Goal: Task Accomplishment & Management: Manage account settings

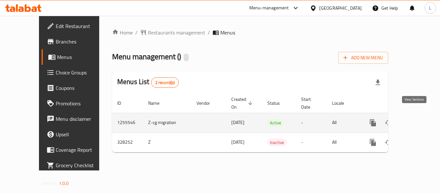
click at [416, 119] on icon "enhanced table" at bounding box center [420, 123] width 8 height 8
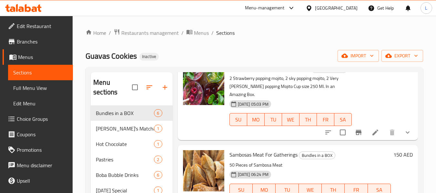
scroll to position [32, 0]
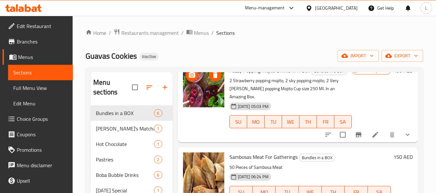
click at [201, 80] on img at bounding box center [203, 86] width 41 height 41
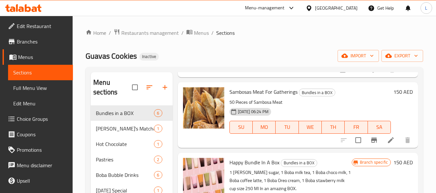
scroll to position [129, 0]
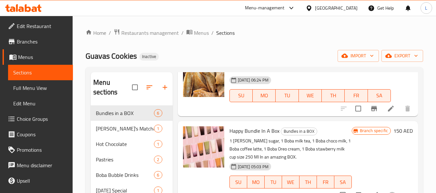
click at [205, 82] on img at bounding box center [203, 76] width 41 height 41
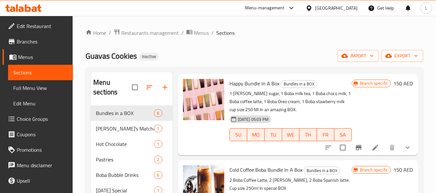
scroll to position [161, 0]
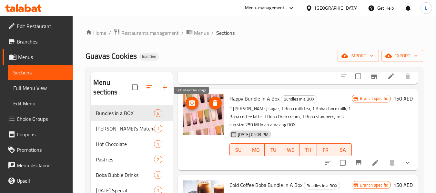
click at [194, 102] on icon "upload picture" at bounding box center [192, 103] width 8 height 8
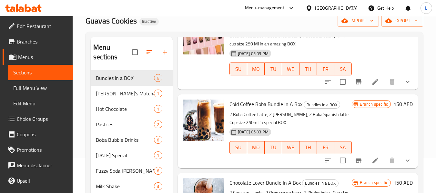
scroll to position [0, 0]
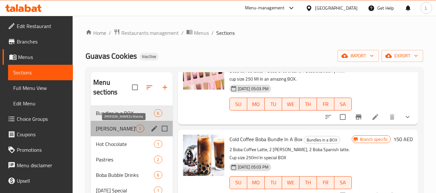
click at [132, 131] on span "Guava’s Matcha" at bounding box center [116, 129] width 40 height 8
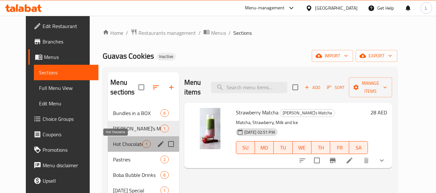
click at [123, 144] on span "Hot Chocolate" at bounding box center [127, 144] width 29 height 8
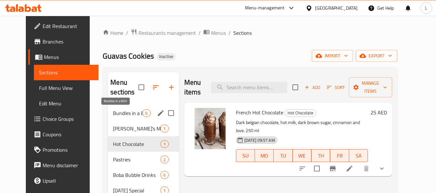
click at [122, 115] on span "Bundles in a BOX" at bounding box center [127, 113] width 29 height 8
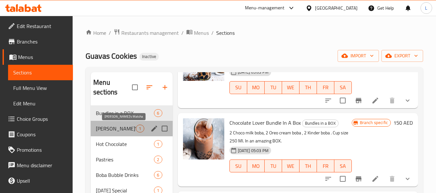
click at [120, 132] on span "Guava’s Matcha" at bounding box center [116, 129] width 40 height 8
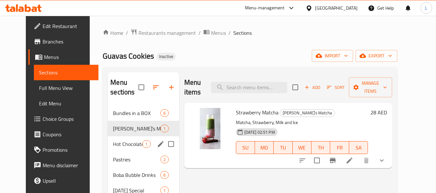
click at [124, 148] on div "Hot Chocolate 1" at bounding box center [143, 143] width 71 height 15
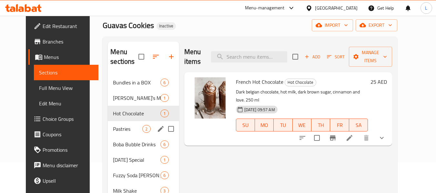
scroll to position [32, 0]
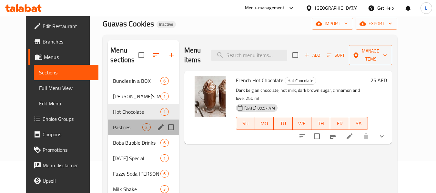
click at [118, 120] on div "Pastries 2" at bounding box center [143, 127] width 71 height 15
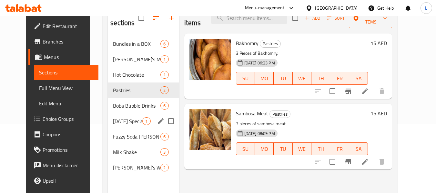
scroll to position [58, 0]
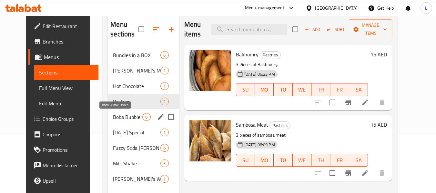
click at [113, 116] on span "Boba Bubble Drinks" at bounding box center [127, 117] width 29 height 8
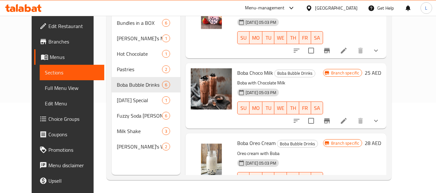
scroll to position [246, 0]
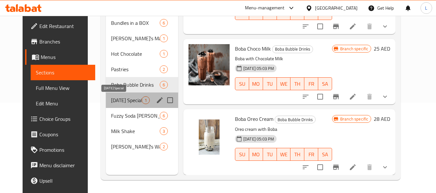
click at [119, 98] on span "Ramadan Special" at bounding box center [126, 100] width 31 height 8
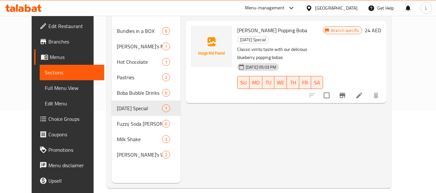
scroll to position [90, 0]
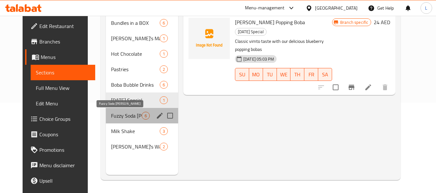
click at [111, 115] on span "Fuzzy Soda Boba Drinks" at bounding box center [126, 116] width 31 height 8
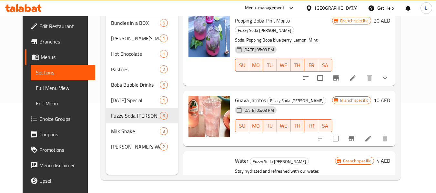
scroll to position [245, 0]
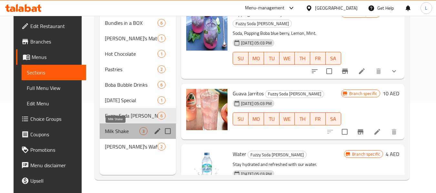
click at [110, 135] on span "Milk Shake" at bounding box center [122, 131] width 34 height 8
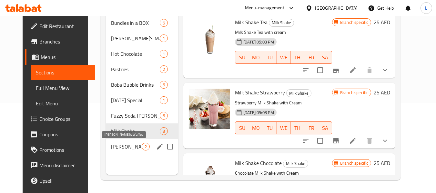
click at [108, 151] on div "Guava's Waffles 2" at bounding box center [142, 146] width 72 height 15
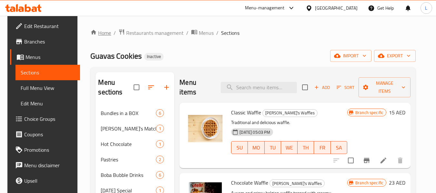
click at [95, 32] on link "Home" at bounding box center [100, 33] width 21 height 8
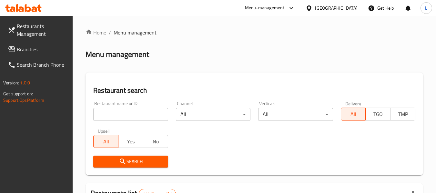
click at [104, 116] on div at bounding box center [218, 96] width 436 height 193
click at [104, 116] on input "search" at bounding box center [130, 114] width 74 height 13
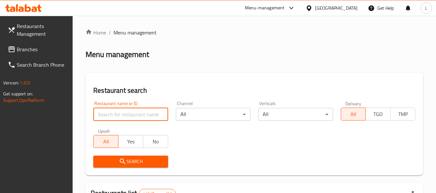
paste input "647922"
type input "647922"
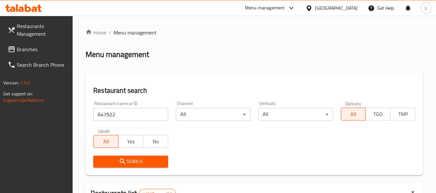
click at [134, 164] on span "Search" at bounding box center [130, 162] width 64 height 8
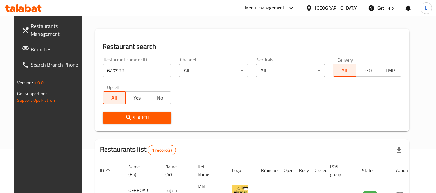
scroll to position [86, 0]
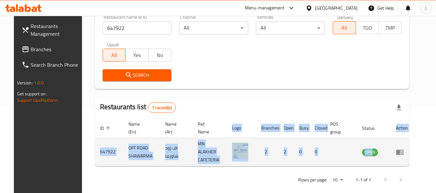
drag, startPoint x: 382, startPoint y: 148, endPoint x: 408, endPoint y: 139, distance: 28.1
click at [408, 139] on tr "647922 OFF ROAD SHAWARMA اف رود شاورما MN ALAKHER CAFETERIA 2 2 0 0 OPEN" at bounding box center [254, 152] width 318 height 28
click at [408, 139] on td "enhanced table" at bounding box center [401, 152] width 22 height 28
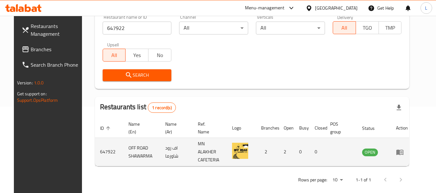
click at [413, 145] on td "enhanced table" at bounding box center [401, 152] width 22 height 28
click at [403, 148] on icon "enhanced table" at bounding box center [400, 152] width 8 height 8
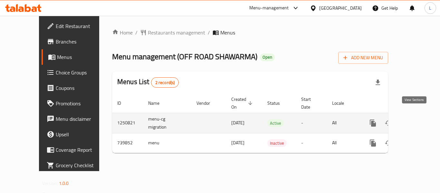
click at [416, 119] on icon "enhanced table" at bounding box center [420, 123] width 8 height 8
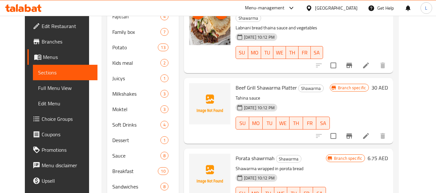
scroll to position [273, 0]
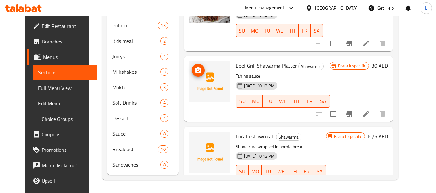
click at [209, 67] on img at bounding box center [209, 81] width 41 height 41
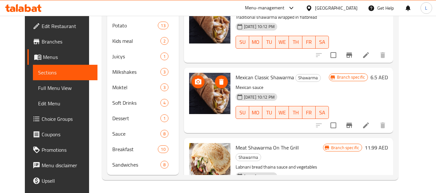
scroll to position [652, 0]
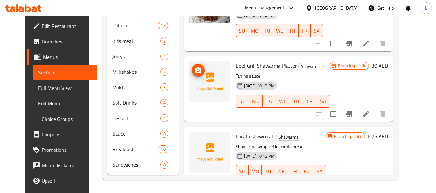
click at [206, 63] on img at bounding box center [209, 81] width 41 height 41
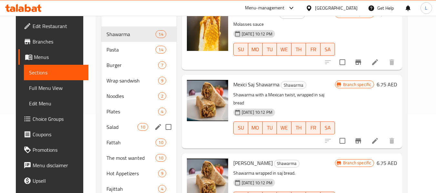
scroll to position [0, 0]
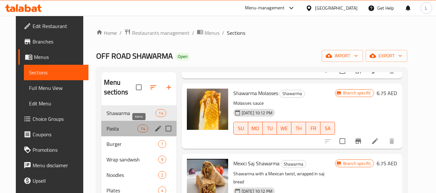
click at [138, 128] on span "14" at bounding box center [143, 129] width 10 height 6
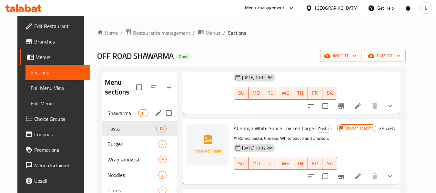
click at [138, 115] on span "14" at bounding box center [143, 113] width 10 height 6
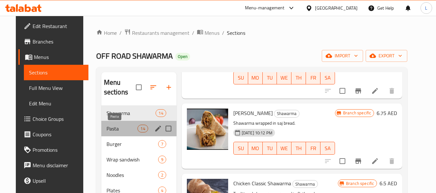
click at [126, 129] on span "Pasta" at bounding box center [121, 129] width 31 height 8
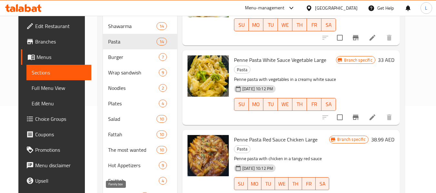
scroll to position [80, 0]
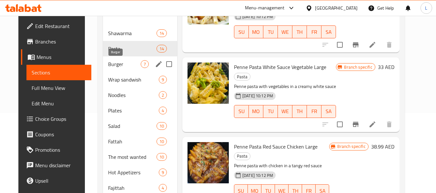
click at [125, 65] on span "Burger" at bounding box center [124, 64] width 32 height 8
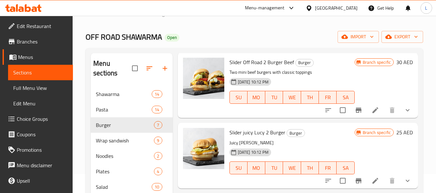
scroll to position [15, 0]
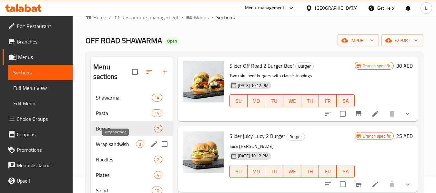
click at [127, 141] on span "Wrap sandwish" at bounding box center [116, 144] width 40 height 8
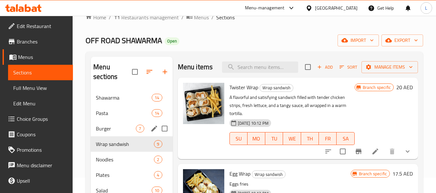
click at [129, 128] on span "Burger" at bounding box center [116, 129] width 40 height 8
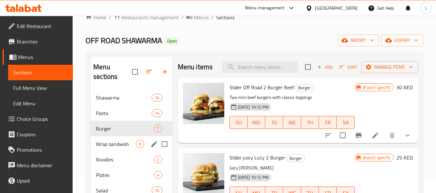
click at [123, 139] on div "Wrap sandwish 9" at bounding box center [132, 143] width 82 height 15
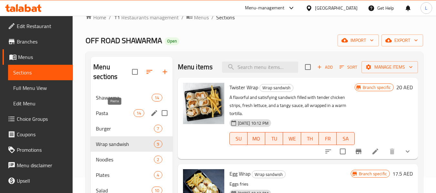
click at [127, 114] on span "Pasta" at bounding box center [115, 113] width 38 height 8
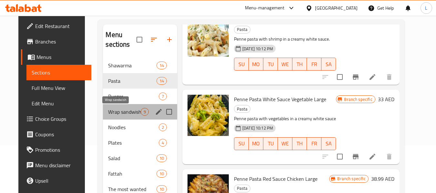
click at [122, 115] on span "Wrap sandwish" at bounding box center [124, 112] width 32 height 8
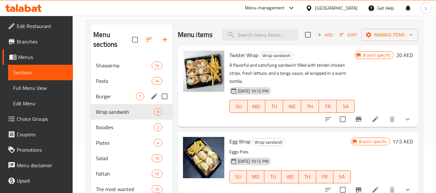
click at [111, 101] on div "Burger 7" at bounding box center [132, 96] width 82 height 15
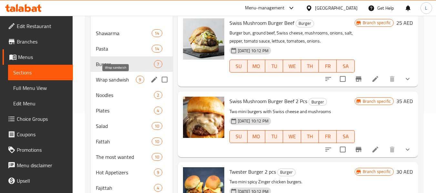
click at [118, 78] on span "Wrap sandwish" at bounding box center [116, 80] width 40 height 8
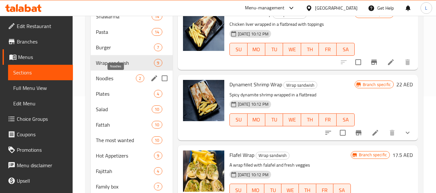
click at [110, 76] on span "Noodles" at bounding box center [116, 78] width 40 height 8
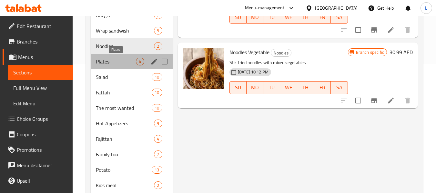
click at [120, 63] on span "Plates" at bounding box center [116, 62] width 40 height 8
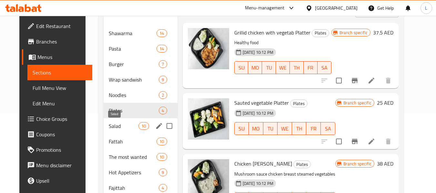
click at [117, 123] on span "Salad" at bounding box center [124, 126] width 30 height 8
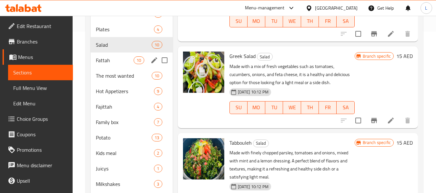
click at [134, 62] on span "10" at bounding box center [139, 60] width 10 height 6
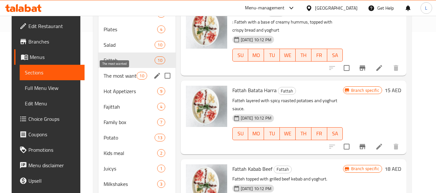
click at [114, 72] on span "The most wanted" at bounding box center [119, 76] width 33 height 8
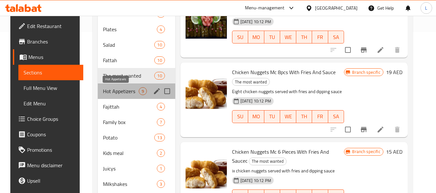
click at [131, 94] on span "Hot Appetizers" at bounding box center [121, 91] width 36 height 8
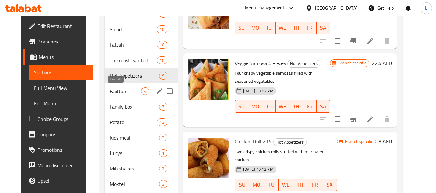
click at [123, 91] on span "Fajittah" at bounding box center [126, 91] width 32 height 8
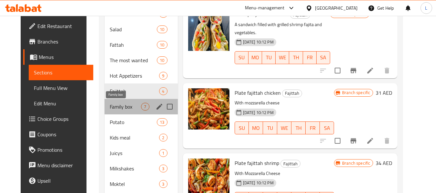
click at [121, 103] on span "Family box" at bounding box center [126, 107] width 32 height 8
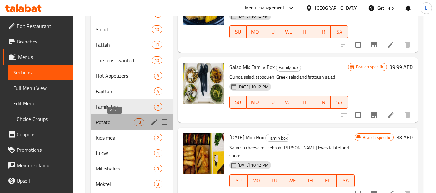
click at [100, 120] on span "Potato" at bounding box center [115, 122] width 38 height 8
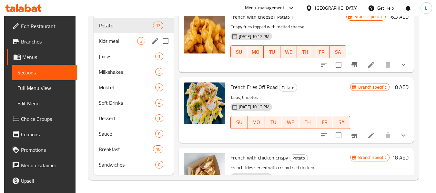
click at [116, 39] on span "Kids meal" at bounding box center [118, 41] width 38 height 8
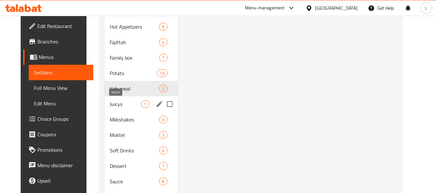
click at [132, 103] on span "Juicys" at bounding box center [126, 104] width 32 height 8
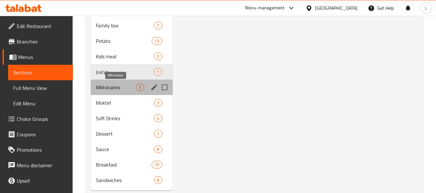
click at [130, 87] on span "Milkshakes" at bounding box center [116, 87] width 40 height 8
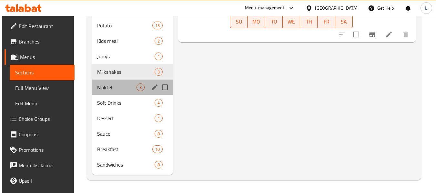
click at [117, 92] on div "Moktel 3" at bounding box center [132, 87] width 81 height 15
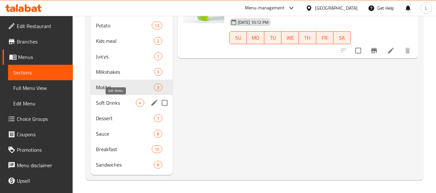
click at [127, 103] on span "Soft Drinks" at bounding box center [116, 103] width 40 height 8
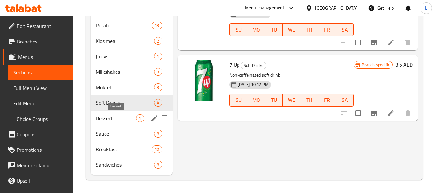
click at [121, 119] on span "Dessert" at bounding box center [116, 118] width 40 height 8
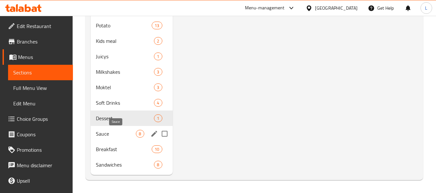
click at [116, 136] on span "Sauce" at bounding box center [116, 134] width 40 height 8
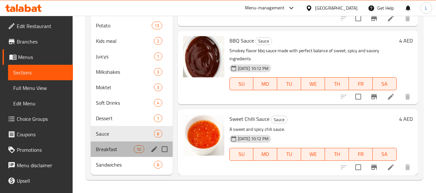
click at [115, 153] on div "Breakfast 10" at bounding box center [132, 149] width 82 height 15
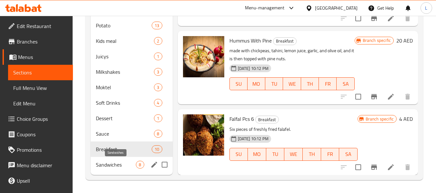
click at [132, 167] on span "Sandwiches" at bounding box center [116, 165] width 40 height 8
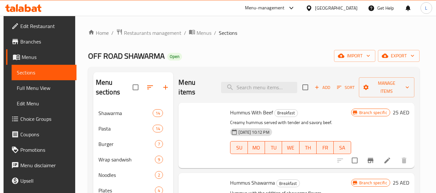
scroll to position [273, 0]
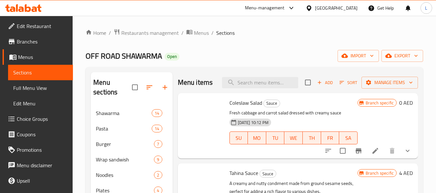
scroll to position [273, 0]
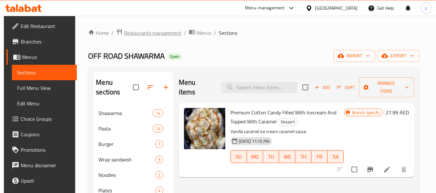
click at [143, 29] on span "Restaurants management" at bounding box center [152, 33] width 57 height 8
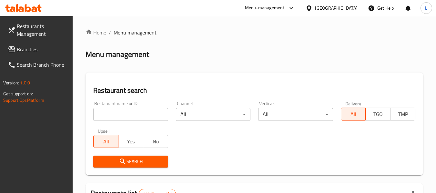
click at [125, 116] on input "search" at bounding box center [130, 114] width 74 height 13
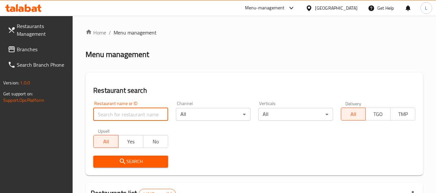
paste input "648636"
type input "648636"
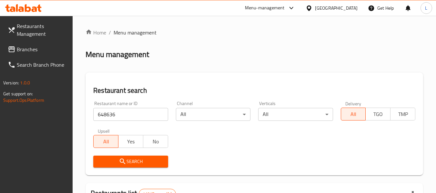
click at [140, 163] on span "Search" at bounding box center [130, 162] width 64 height 8
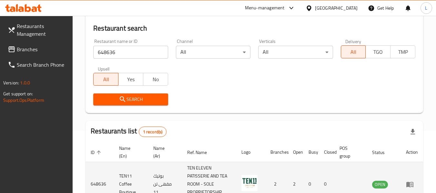
scroll to position [103, 0]
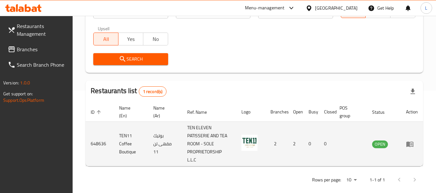
click at [407, 146] on icon "enhanced table" at bounding box center [409, 144] width 7 height 5
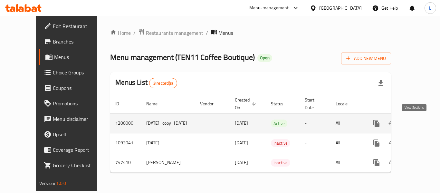
click at [419, 125] on icon "enhanced table" at bounding box center [423, 124] width 8 height 8
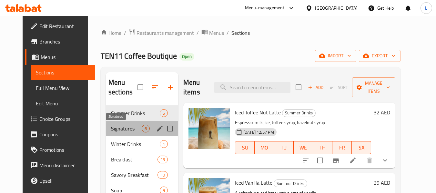
click at [135, 128] on span "Signatures" at bounding box center [126, 129] width 31 height 8
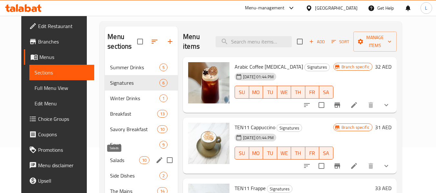
scroll to position [45, 0]
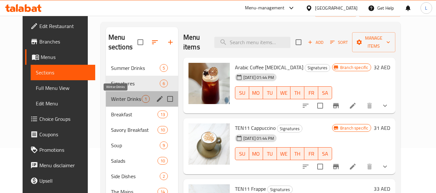
click at [120, 98] on span "Winter Drinks" at bounding box center [126, 99] width 31 height 8
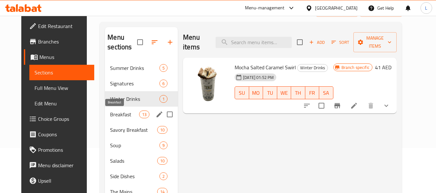
click at [116, 115] on span "Breakfast" at bounding box center [124, 115] width 29 height 8
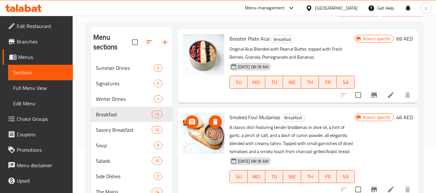
scroll to position [722, 0]
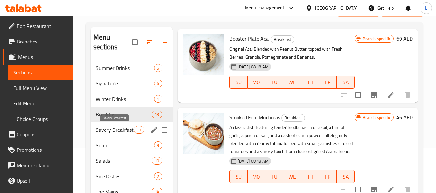
click at [114, 130] on span "Savory Breakfast" at bounding box center [115, 130] width 38 height 8
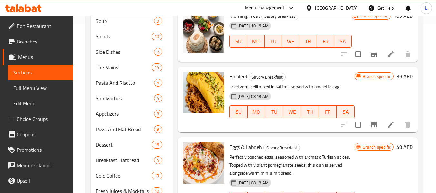
scroll to position [142, 0]
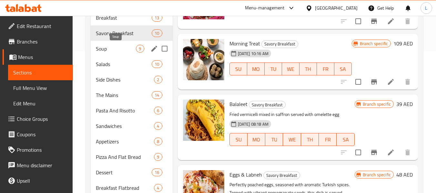
click at [112, 52] on span "Soup" at bounding box center [116, 49] width 40 height 8
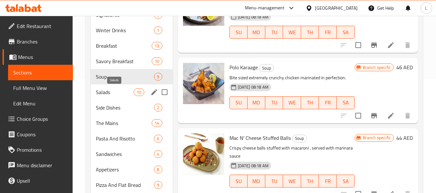
scroll to position [77, 0]
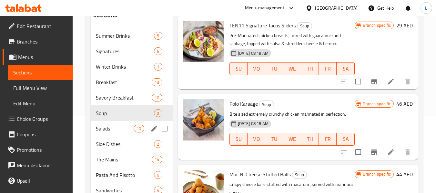
click at [121, 124] on div "Salads 10" at bounding box center [132, 128] width 82 height 15
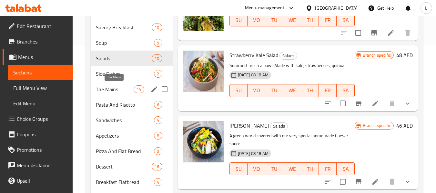
scroll to position [142, 0]
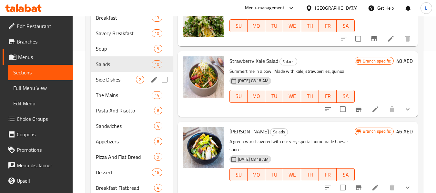
click at [121, 86] on div "Side Dishes 2" at bounding box center [132, 79] width 82 height 15
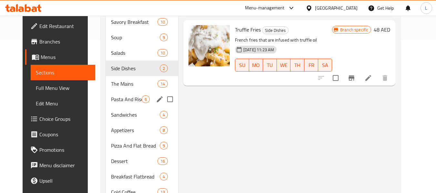
scroll to position [64, 0]
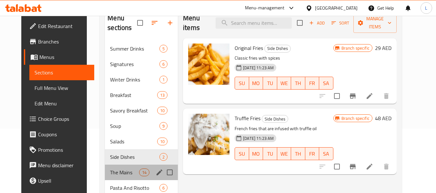
click at [122, 167] on div "The Mains 14" at bounding box center [141, 172] width 73 height 15
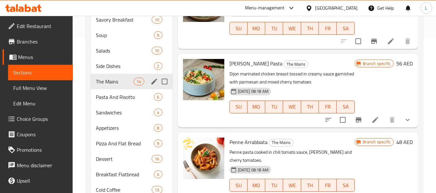
scroll to position [193, 0]
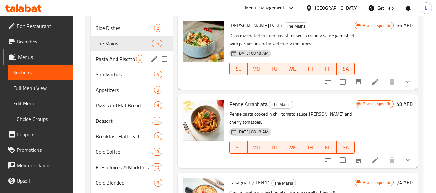
click at [136, 65] on div "Pasta And Risotto 6" at bounding box center [132, 58] width 82 height 15
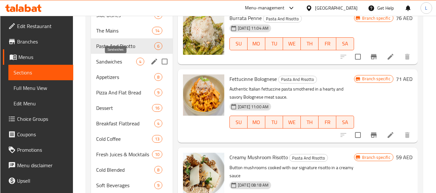
click at [113, 63] on span "Sandwiches" at bounding box center [116, 62] width 40 height 8
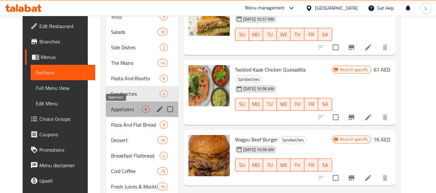
click at [111, 110] on span "Appetizers" at bounding box center [126, 109] width 31 height 8
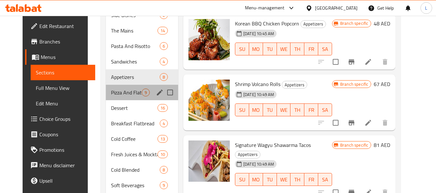
click at [114, 97] on div "Pizza And Flat Bread 9" at bounding box center [142, 92] width 72 height 15
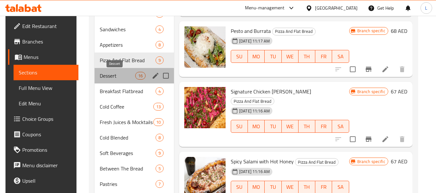
click at [111, 79] on span "Dessert" at bounding box center [117, 76] width 35 height 8
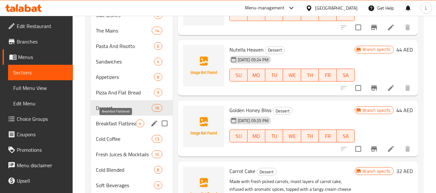
click at [124, 120] on span "Breakfast Flatbread" at bounding box center [116, 124] width 40 height 8
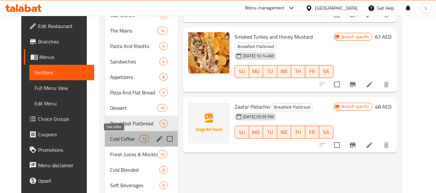
click at [110, 135] on span "Cold Coffee" at bounding box center [124, 139] width 29 height 8
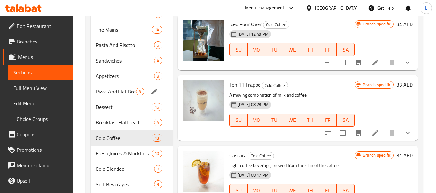
scroll to position [303, 0]
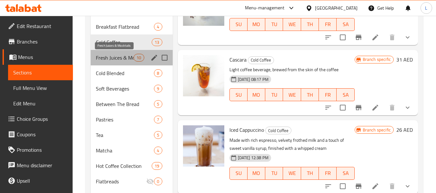
click at [131, 57] on span "Fresh Juices & Mocktails" at bounding box center [115, 58] width 38 height 8
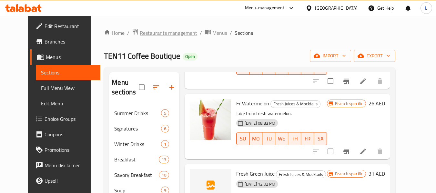
click at [169, 34] on span "Restaurants management" at bounding box center [168, 33] width 57 height 8
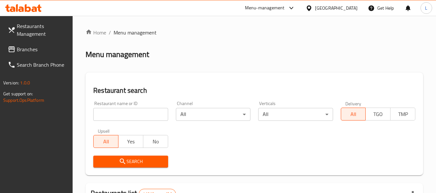
click at [139, 105] on div at bounding box center [218, 96] width 436 height 193
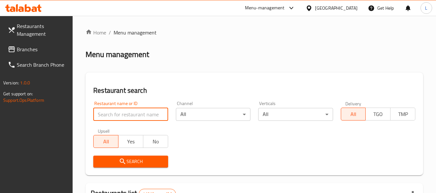
click at [129, 114] on input "search" at bounding box center [130, 114] width 74 height 13
paste input "647922"
type input "647922"
click button "Search" at bounding box center [130, 162] width 74 height 12
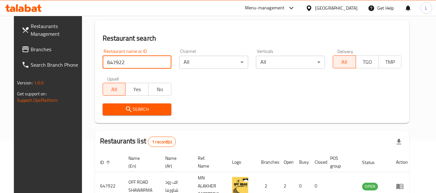
scroll to position [86, 0]
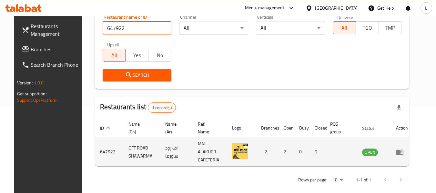
click at [403, 148] on icon "enhanced table" at bounding box center [400, 152] width 8 height 8
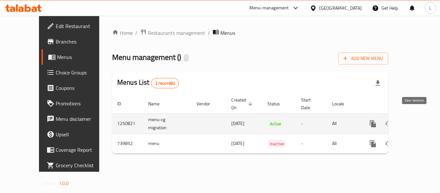
click at [416, 120] on icon "enhanced table" at bounding box center [420, 124] width 8 height 8
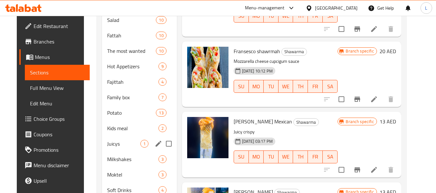
scroll to position [193, 0]
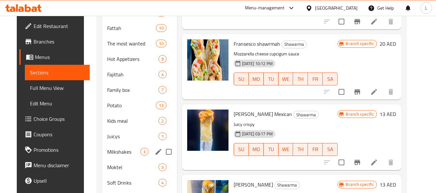
click at [119, 145] on div "Milkshakes 3" at bounding box center [139, 151] width 75 height 15
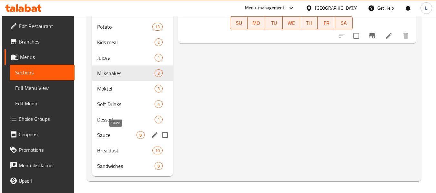
scroll to position [273, 0]
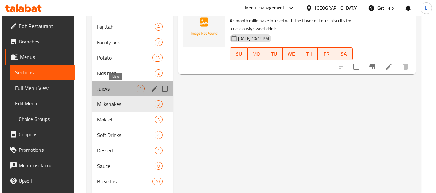
click at [110, 92] on span "Juicys" at bounding box center [116, 89] width 39 height 8
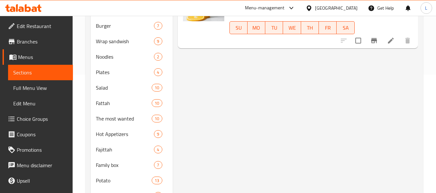
scroll to position [15, 0]
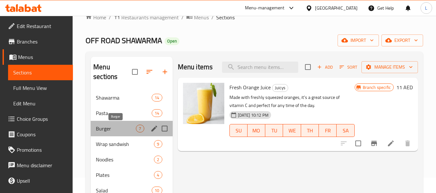
click at [98, 126] on span "Burger" at bounding box center [116, 129] width 40 height 8
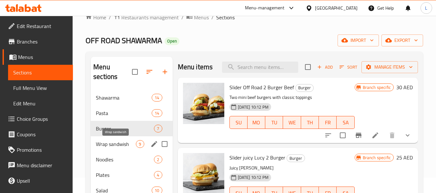
click at [108, 142] on span "Wrap sandwish" at bounding box center [116, 144] width 40 height 8
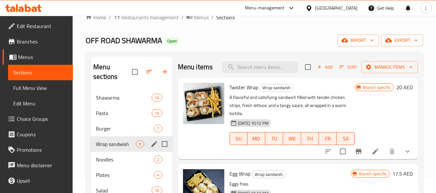
click at [109, 150] on div "Wrap sandwish 9" at bounding box center [132, 143] width 82 height 15
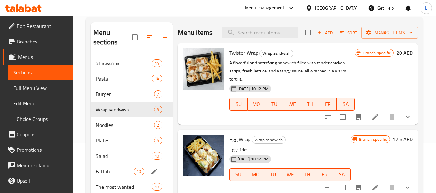
scroll to position [80, 0]
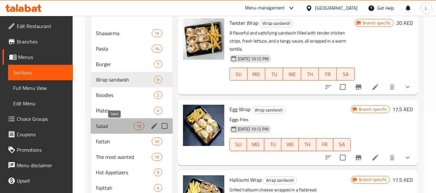
click at [104, 123] on span "Salad" at bounding box center [115, 126] width 38 height 8
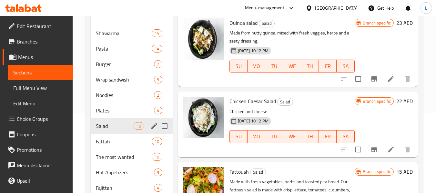
click at [108, 139] on span "Fattah" at bounding box center [124, 142] width 56 height 8
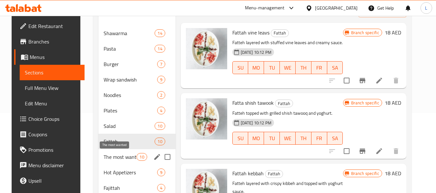
click at [120, 155] on span "The most wanted" at bounding box center [119, 157] width 33 height 8
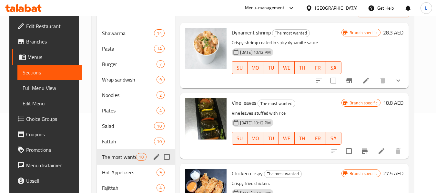
click at [119, 163] on div "The most wanted 10" at bounding box center [136, 156] width 78 height 15
click at [110, 169] on span "Hot Appetizers" at bounding box center [129, 173] width 54 height 8
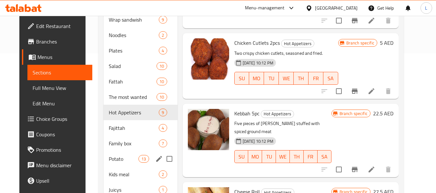
scroll to position [144, 0]
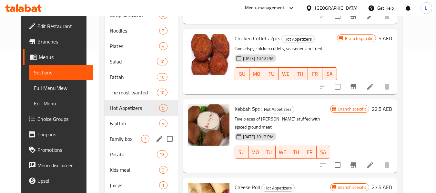
click at [111, 142] on span "Family box" at bounding box center [126, 139] width 32 height 8
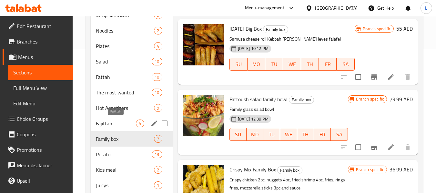
click at [109, 126] on span "Fajittah" at bounding box center [116, 124] width 40 height 8
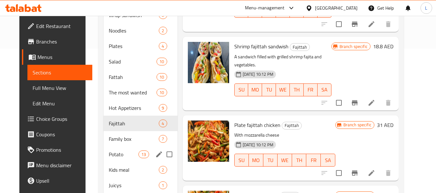
click at [109, 151] on span "Potato" at bounding box center [124, 155] width 30 height 8
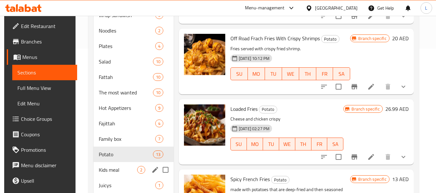
click at [109, 167] on span "Kids meal" at bounding box center [118, 170] width 38 height 8
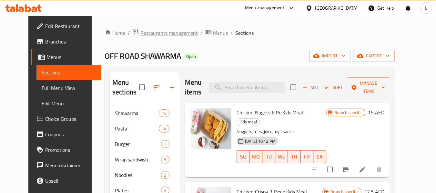
click at [140, 34] on span "Restaurants management" at bounding box center [168, 33] width 57 height 8
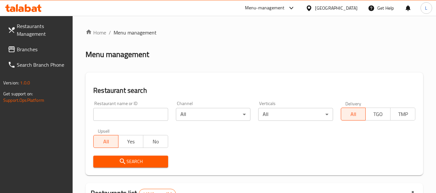
click at [125, 107] on div "Restaurant name or ID Restaurant name or ID" at bounding box center [130, 111] width 74 height 20
click at [125, 115] on input "search" at bounding box center [130, 114] width 74 height 13
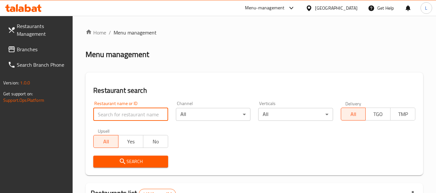
paste input "647897"
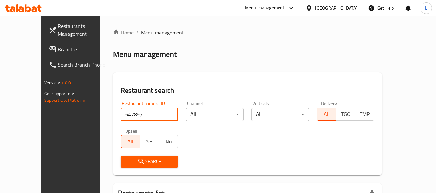
type input "647897"
click button "Search" at bounding box center [150, 162] width 58 height 12
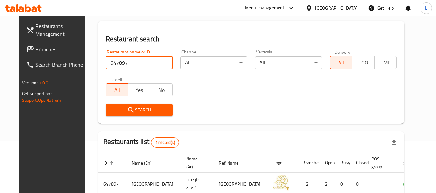
scroll to position [86, 0]
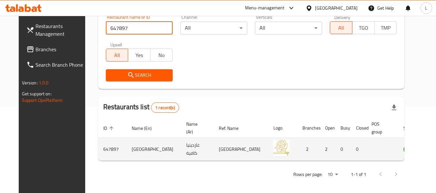
click at [435, 148] on icon "enhanced table" at bounding box center [440, 149] width 7 height 5
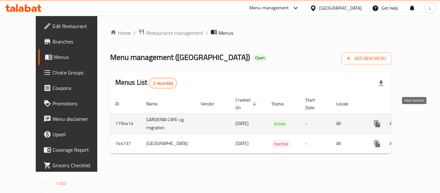
click at [420, 120] on icon "enhanced table" at bounding box center [424, 124] width 8 height 8
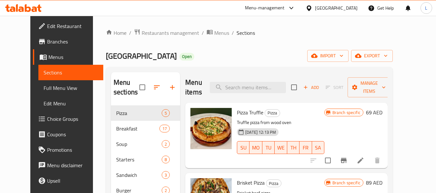
scroll to position [97, 0]
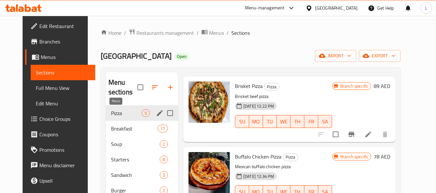
click at [121, 124] on div "Breakfast 17" at bounding box center [142, 128] width 72 height 15
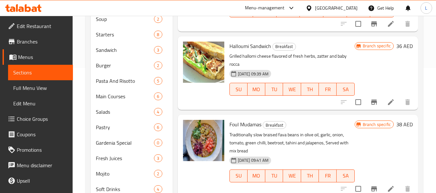
scroll to position [129, 0]
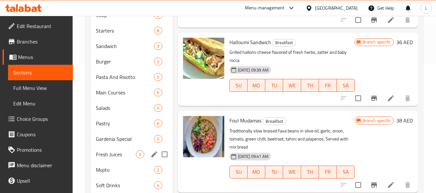
click at [118, 157] on span "Fresh Juices" at bounding box center [116, 155] width 40 height 8
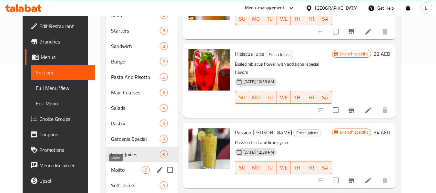
click at [114, 173] on span "Mojito" at bounding box center [126, 170] width 31 height 8
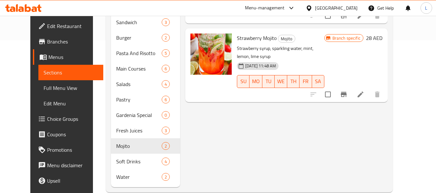
scroll to position [161, 0]
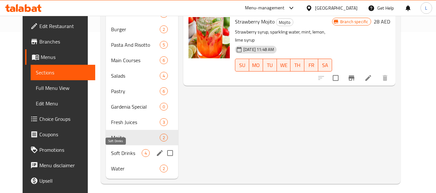
click at [112, 149] on span "Soft Drinks" at bounding box center [126, 153] width 31 height 8
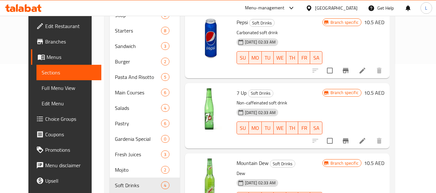
scroll to position [165, 0]
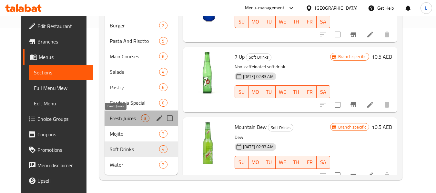
click at [123, 119] on span "Fresh Juices" at bounding box center [126, 118] width 32 height 8
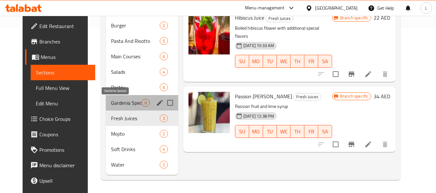
click at [115, 102] on span "Gardenia Special" at bounding box center [126, 103] width 31 height 8
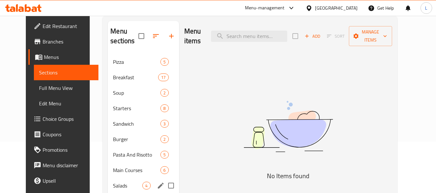
scroll to position [101, 0]
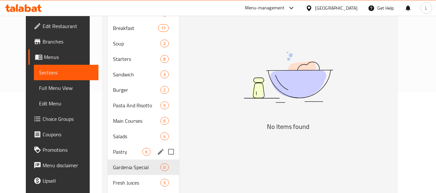
click at [115, 146] on div "Pastry 6" at bounding box center [143, 151] width 71 height 15
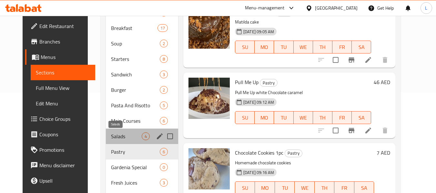
click at [113, 137] on span "Salads" at bounding box center [126, 136] width 31 height 8
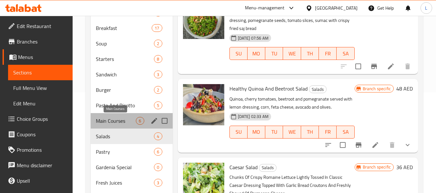
click at [115, 123] on span "Main Courses" at bounding box center [116, 121] width 40 height 8
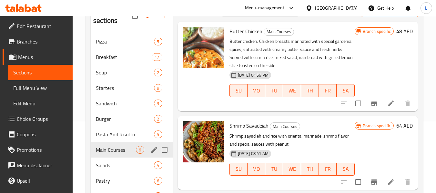
scroll to position [36, 0]
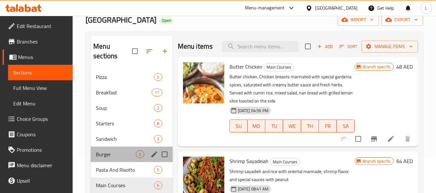
click at [116, 147] on div "Burger 2" at bounding box center [132, 154] width 82 height 15
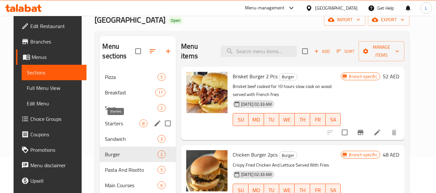
click at [119, 121] on span "Starters" at bounding box center [122, 124] width 34 height 8
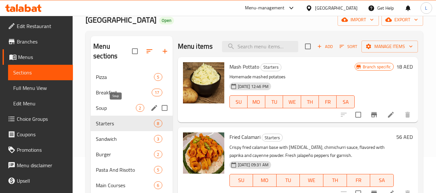
click at [118, 111] on span "Soup" at bounding box center [116, 108] width 40 height 8
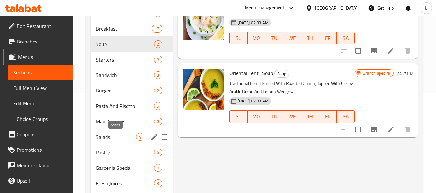
scroll to position [165, 0]
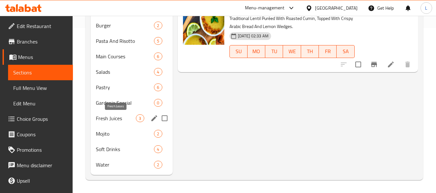
click at [115, 126] on div "Mojito 2" at bounding box center [132, 133] width 82 height 15
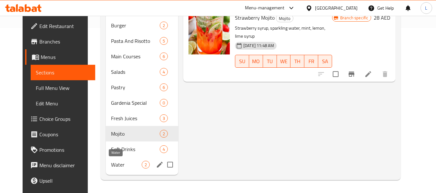
click at [112, 171] on div "Water 2" at bounding box center [142, 164] width 72 height 15
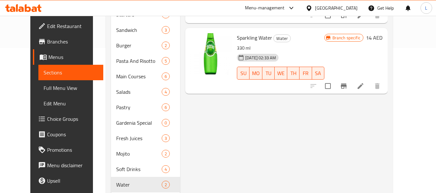
scroll to position [165, 0]
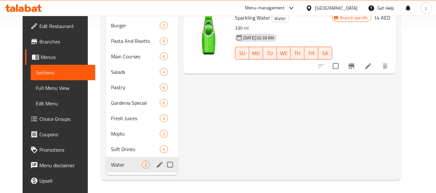
click at [115, 155] on div "Soft Drinks 4" at bounding box center [142, 149] width 72 height 15
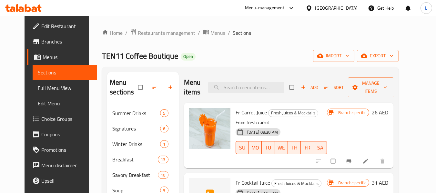
click at [154, 34] on span "Restaurants management" at bounding box center [166, 33] width 57 height 8
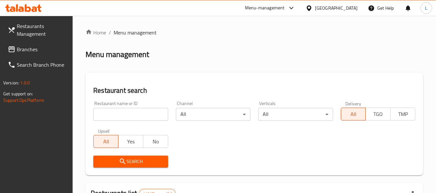
click at [123, 116] on input "search" at bounding box center [130, 114] width 74 height 13
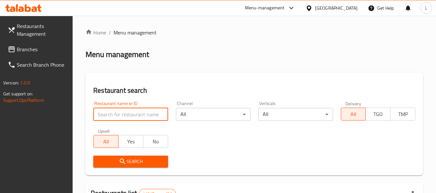
paste input "711"
type input "711"
click button "Search" at bounding box center [130, 162] width 74 height 12
click at [383, 73] on div "Restaurant search Restaurant name or ID 711 Restaurant name or ID Channel All ​…" at bounding box center [253, 124] width 337 height 103
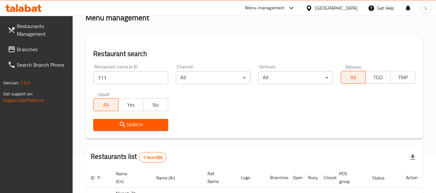
scroll to position [64, 0]
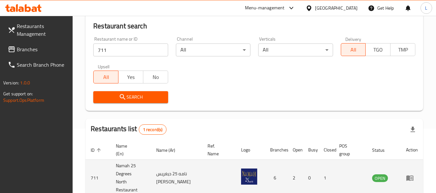
click at [406, 167] on td "enhanced table" at bounding box center [411, 178] width 22 height 36
click at [409, 176] on icon "enhanced table" at bounding box center [409, 178] width 7 height 5
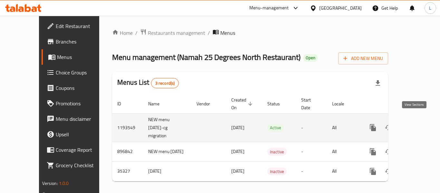
click at [416, 124] on icon "enhanced table" at bounding box center [420, 128] width 8 height 8
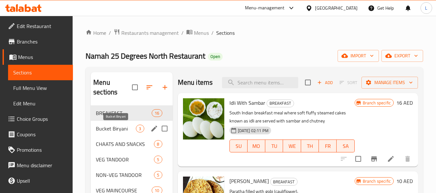
click at [117, 128] on span "Bucket Biryani" at bounding box center [116, 129] width 40 height 8
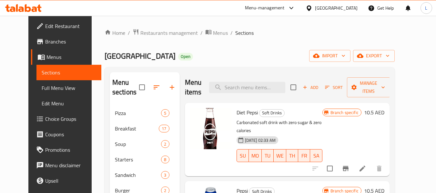
drag, startPoint x: 150, startPoint y: 32, endPoint x: 152, endPoint y: 41, distance: 9.5
click at [150, 32] on span "Restaurants management" at bounding box center [168, 33] width 57 height 8
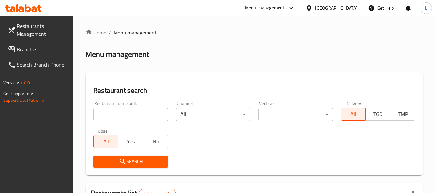
click at [152, 110] on input "search" at bounding box center [130, 114] width 74 height 13
paste input "647922"
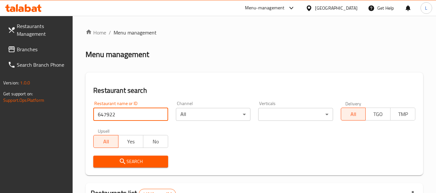
type input "647922"
click button "Search" at bounding box center [130, 162] width 74 height 12
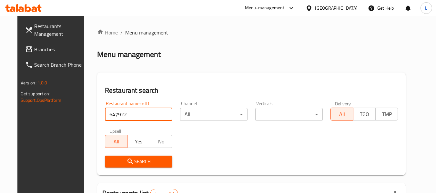
click button "Search" at bounding box center [138, 162] width 67 height 12
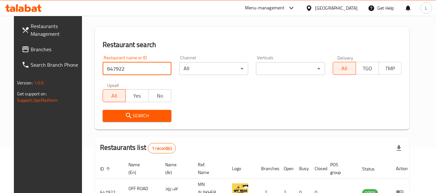
scroll to position [86, 0]
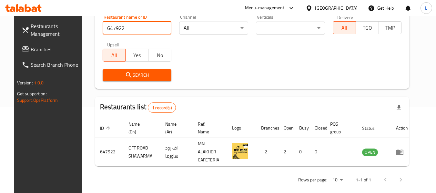
click at [403, 151] on icon "enhanced table" at bounding box center [399, 152] width 7 height 5
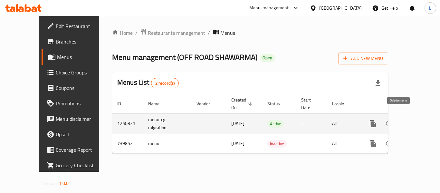
click at [416, 120] on icon "enhanced table" at bounding box center [420, 124] width 8 height 8
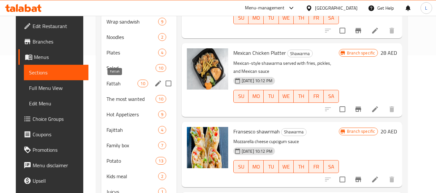
scroll to position [80, 0]
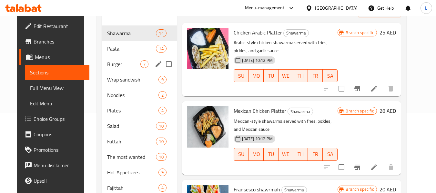
click at [105, 55] on div "Pasta 14" at bounding box center [139, 48] width 75 height 15
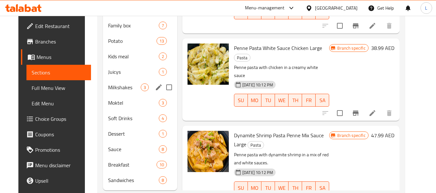
scroll to position [32, 0]
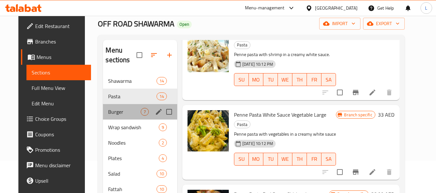
click at [103, 116] on div "Burger 7" at bounding box center [140, 111] width 74 height 15
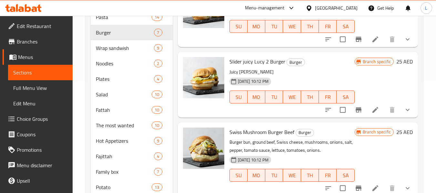
scroll to position [48, 0]
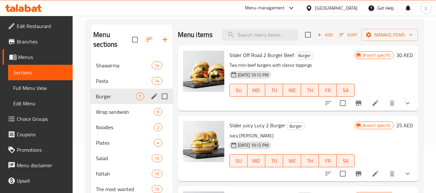
click at [122, 111] on span "Wrap sandwish" at bounding box center [125, 112] width 58 height 8
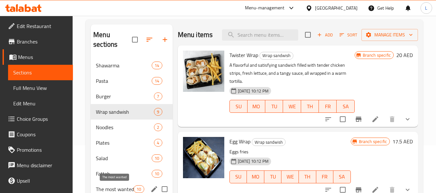
click at [113, 189] on span "The most wanted" at bounding box center [115, 189] width 38 height 8
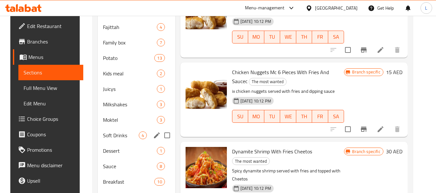
scroll to position [177, 0]
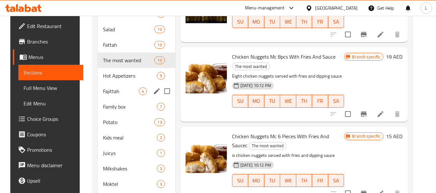
click at [103, 79] on span "Hot Appetizers" at bounding box center [130, 76] width 54 height 8
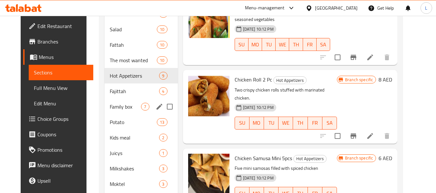
scroll to position [291, 0]
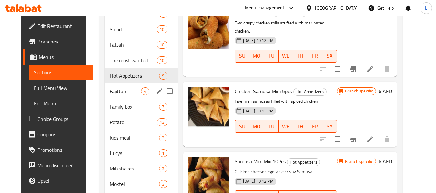
click at [109, 96] on div "Fajittah 4" at bounding box center [140, 90] width 73 height 15
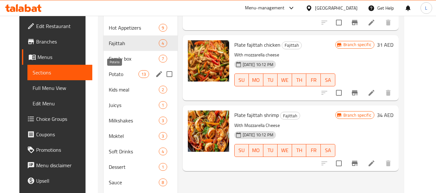
scroll to position [193, 0]
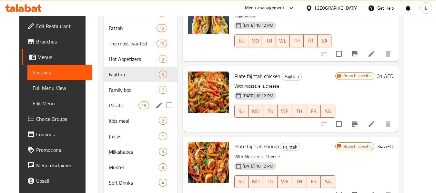
click at [119, 98] on div "Potato 13" at bounding box center [140, 105] width 74 height 15
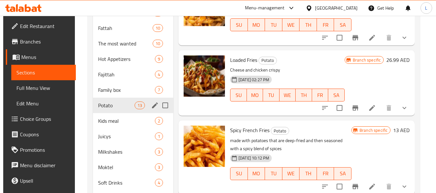
drag, startPoint x: 105, startPoint y: 110, endPoint x: 105, endPoint y: 113, distance: 3.6
click at [105, 110] on div "Potato 13" at bounding box center [133, 105] width 80 height 15
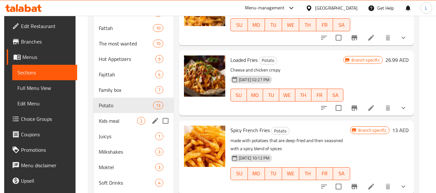
click at [108, 119] on span "Kids meal" at bounding box center [118, 121] width 38 height 8
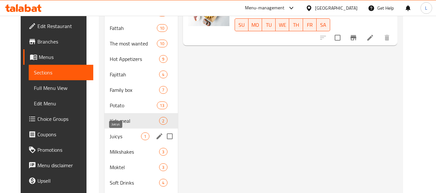
click at [110, 132] on span "Juicys" at bounding box center [126, 136] width 32 height 8
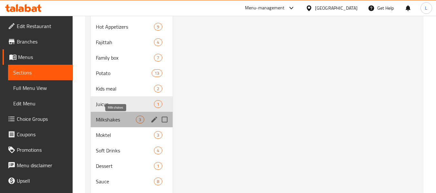
click at [112, 120] on span "Milkshakes" at bounding box center [116, 120] width 40 height 8
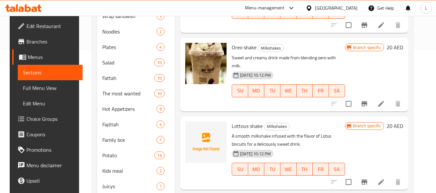
scroll to position [258, 0]
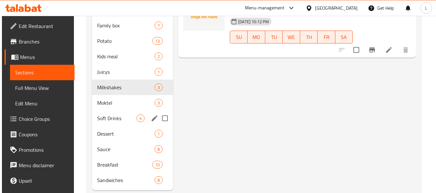
click at [113, 104] on span "Moktel" at bounding box center [125, 103] width 57 height 8
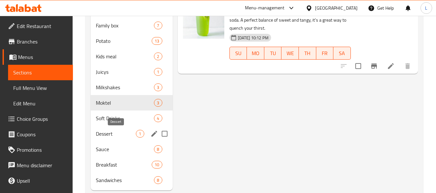
click at [115, 123] on div "Soft Drinks 4" at bounding box center [132, 118] width 82 height 15
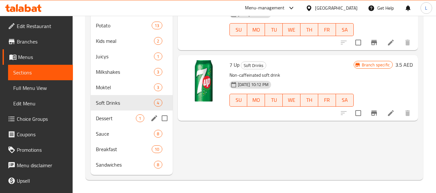
click at [115, 123] on div "Dessert 1" at bounding box center [132, 118] width 82 height 15
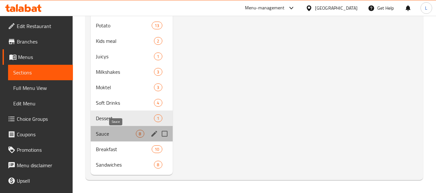
click at [112, 135] on span "Sauce" at bounding box center [116, 134] width 40 height 8
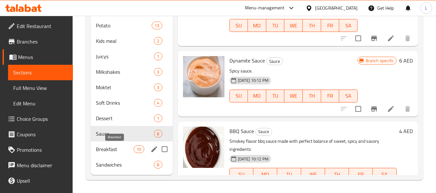
click at [104, 149] on span "Breakfast" at bounding box center [115, 149] width 38 height 8
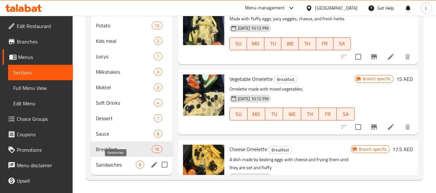
click at [114, 162] on span "Sandwiches" at bounding box center [116, 165] width 40 height 8
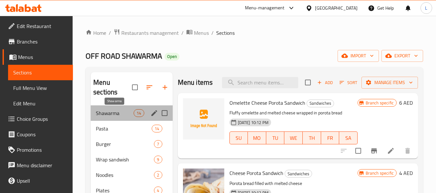
click at [118, 116] on span "Shawarma" at bounding box center [115, 113] width 38 height 8
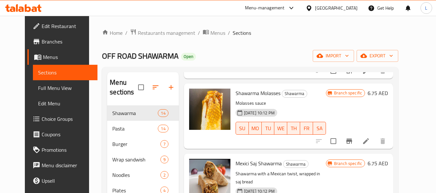
click at [112, 129] on span "Pasta" at bounding box center [134, 129] width 45 height 8
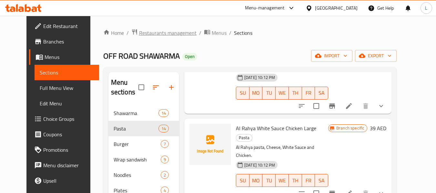
click at [164, 33] on span "Restaurants management" at bounding box center [167, 33] width 57 height 8
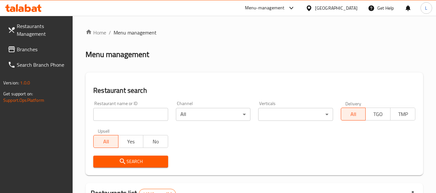
click at [129, 102] on div "Restaurant name or ID Restaurant name or ID" at bounding box center [130, 111] width 74 height 20
drag, startPoint x: 129, startPoint y: 107, endPoint x: 130, endPoint y: 113, distance: 5.9
click at [129, 108] on div "Restaurant name or ID Restaurant name or ID" at bounding box center [130, 111] width 74 height 20
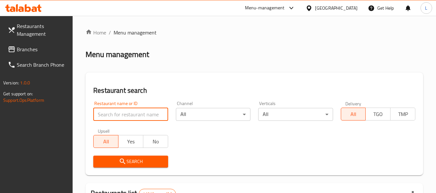
click at [130, 113] on input "search" at bounding box center [130, 114] width 74 height 13
click at [123, 115] on input "search" at bounding box center [130, 114] width 74 height 13
paste input "647897"
type input "647897"
click button "Search" at bounding box center [130, 162] width 74 height 12
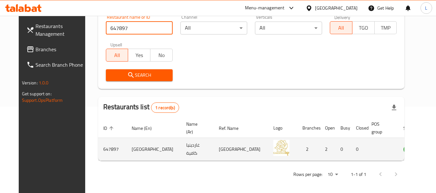
click at [435, 148] on icon "enhanced table" at bounding box center [440, 149] width 7 height 5
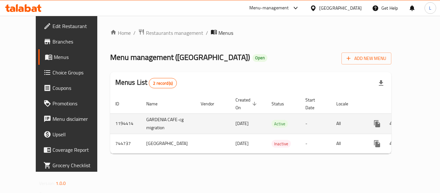
click at [416, 122] on link "enhanced table" at bounding box center [423, 123] width 15 height 15
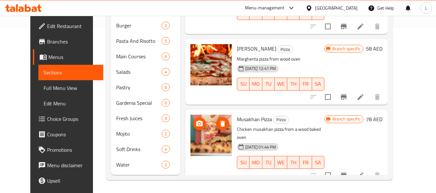
click at [202, 135] on img at bounding box center [210, 135] width 41 height 41
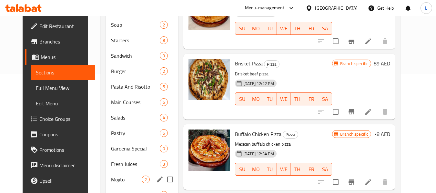
scroll to position [165, 0]
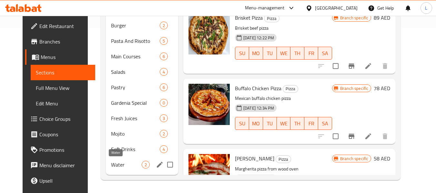
click at [122, 168] on span "Water" at bounding box center [126, 165] width 31 height 8
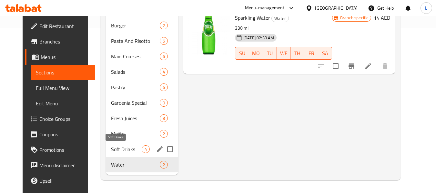
click at [111, 152] on span "Soft Drinks" at bounding box center [126, 149] width 31 height 8
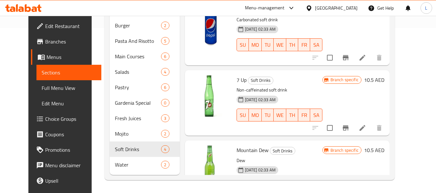
scroll to position [40, 0]
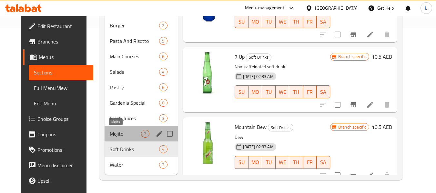
click at [110, 135] on span "Mojito" at bounding box center [126, 134] width 32 height 8
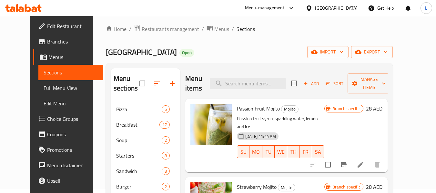
scroll to position [165, 0]
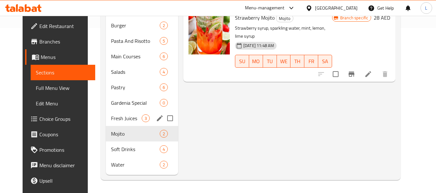
click at [127, 116] on span "Fresh Juices" at bounding box center [126, 118] width 31 height 8
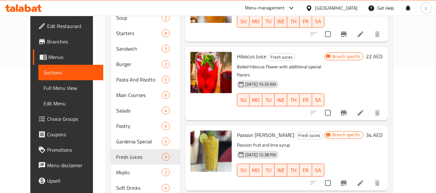
scroll to position [161, 0]
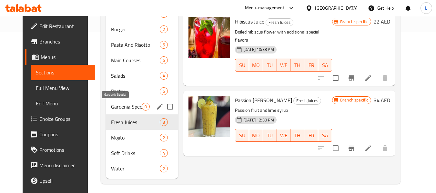
click at [125, 105] on span "Gardenia Special" at bounding box center [126, 107] width 31 height 8
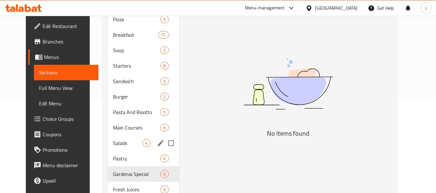
scroll to position [97, 0]
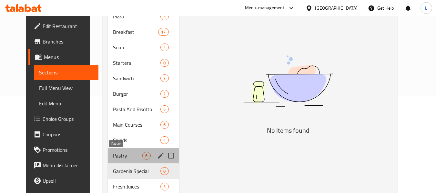
click at [116, 156] on span "Pastry" at bounding box center [127, 156] width 29 height 8
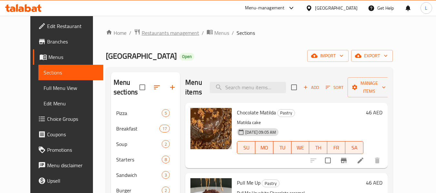
click at [146, 33] on span "Restaurants management" at bounding box center [170, 33] width 57 height 8
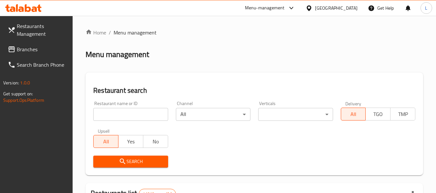
click at [124, 119] on input "search" at bounding box center [130, 114] width 74 height 13
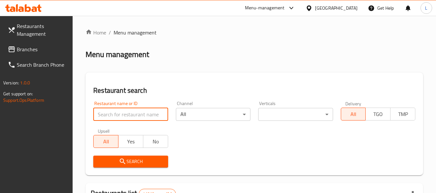
paste input "647922"
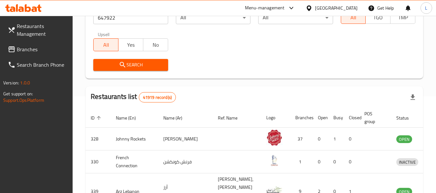
click at [142, 66] on span "Search" at bounding box center [130, 65] width 64 height 8
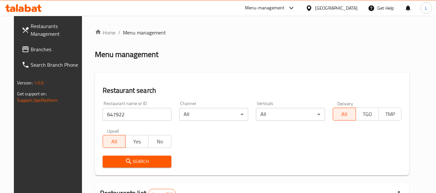
click at [125, 115] on input "647922" at bounding box center [137, 114] width 69 height 13
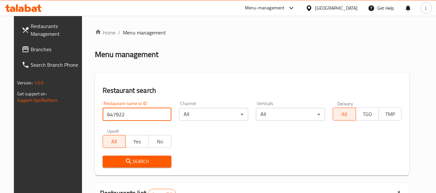
click at [125, 115] on input "647922" at bounding box center [137, 114] width 69 height 13
paste input "8636"
type input "648636"
click at [162, 168] on div "Search" at bounding box center [137, 162] width 77 height 20
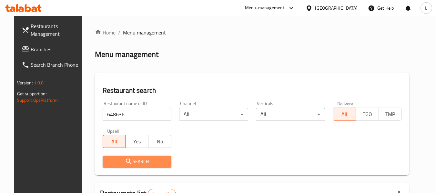
click at [162, 163] on span "Search" at bounding box center [137, 162] width 59 height 8
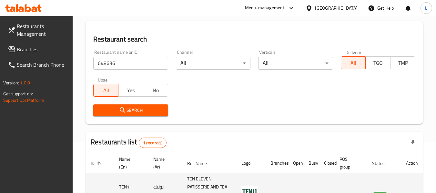
scroll to position [103, 0]
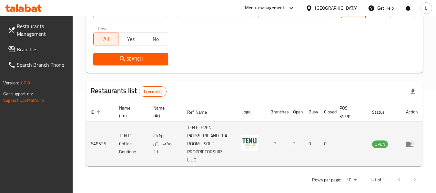
click at [410, 145] on icon "enhanced table" at bounding box center [411, 144] width 2 height 3
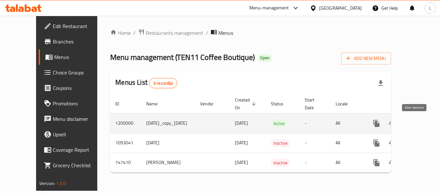
click at [419, 124] on icon "enhanced table" at bounding box center [423, 124] width 8 height 8
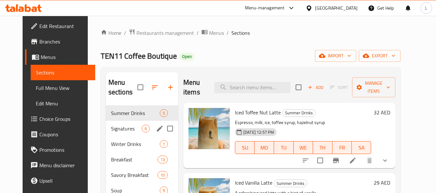
click at [131, 124] on div "Signatures 6" at bounding box center [142, 128] width 72 height 15
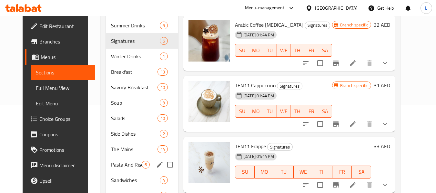
scroll to position [13, 0]
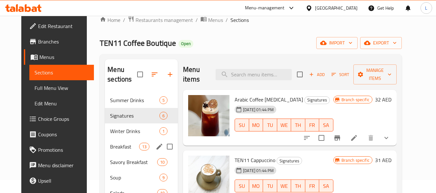
click at [120, 140] on div "Breakfast 13" at bounding box center [141, 146] width 73 height 15
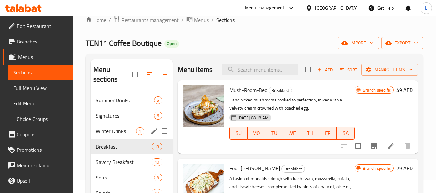
click at [120, 136] on div "Winter Drinks 1" at bounding box center [132, 130] width 82 height 15
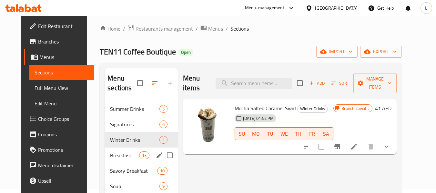
scroll to position [32, 0]
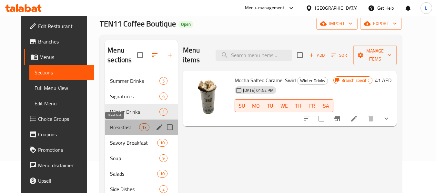
click at [118, 130] on span "Breakfast" at bounding box center [124, 127] width 29 height 8
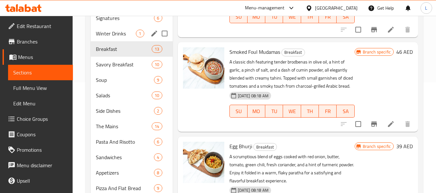
scroll to position [129, 0]
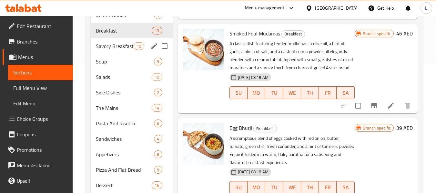
click at [116, 50] on div "Savory Breakfast 10" at bounding box center [132, 45] width 82 height 15
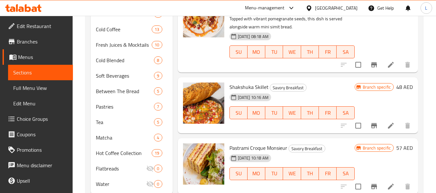
scroll to position [335, 0]
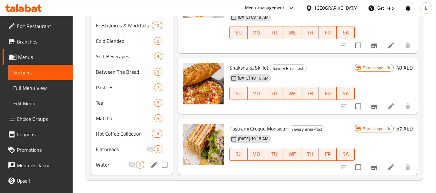
click at [108, 162] on span "Water" at bounding box center [112, 165] width 32 height 8
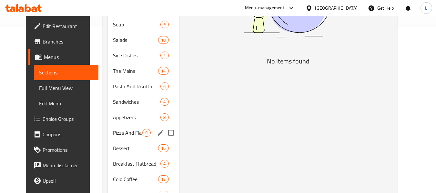
scroll to position [322, 0]
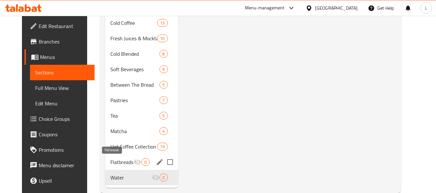
click at [110, 161] on span "Flatbreads" at bounding box center [121, 162] width 23 height 8
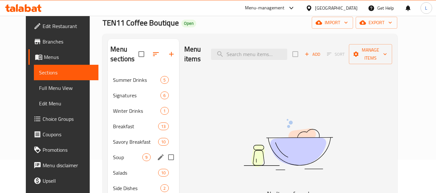
scroll to position [64, 0]
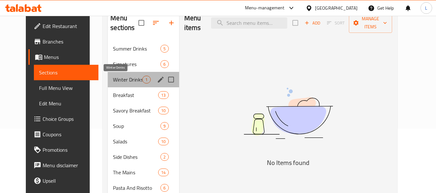
click at [113, 81] on span "Winter Drinks" at bounding box center [127, 80] width 29 height 8
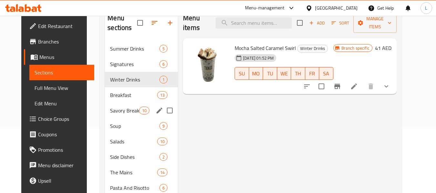
click at [126, 103] on div "Savory Breakfast 10" at bounding box center [141, 110] width 73 height 15
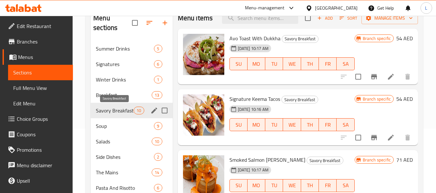
click at [118, 115] on div "Savory Breakfast 10" at bounding box center [132, 110] width 82 height 15
click at [120, 129] on span "Soup" at bounding box center [116, 126] width 40 height 8
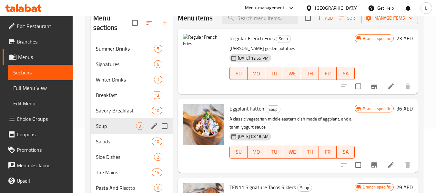
click at [124, 114] on div "Savory Breakfast 10" at bounding box center [132, 110] width 82 height 15
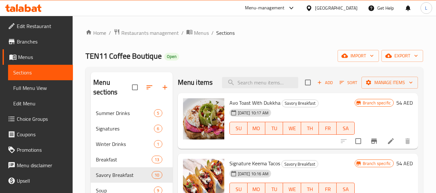
click at [160, 30] on span "Restaurants management" at bounding box center [149, 33] width 57 height 8
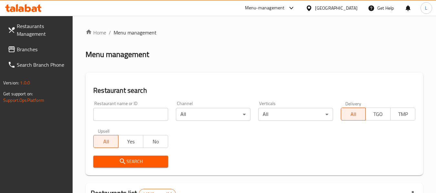
click at [122, 115] on input "search" at bounding box center [130, 114] width 74 height 13
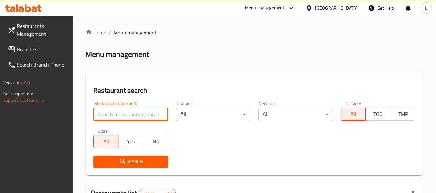
paste input "647885"
type input "647885"
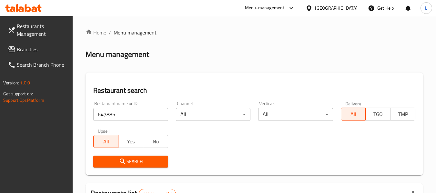
click at [140, 161] on span "Search" at bounding box center [130, 162] width 64 height 8
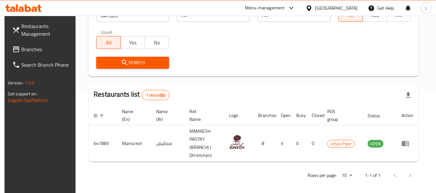
scroll to position [103, 0]
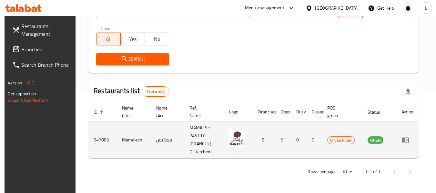
click at [413, 140] on link "enhanced table" at bounding box center [407, 140] width 12 height 8
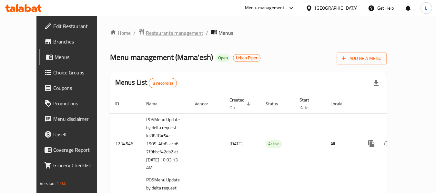
click at [146, 35] on span "Restaurants management" at bounding box center [174, 33] width 57 height 8
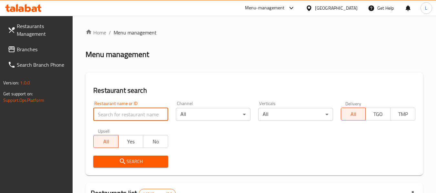
click at [144, 117] on input "search" at bounding box center [130, 114] width 74 height 13
paste input "647897"
type input "647897"
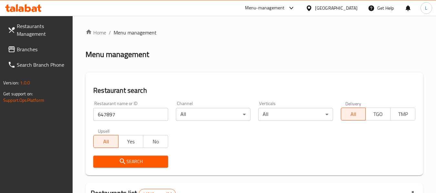
click at [140, 161] on span "Search" at bounding box center [130, 162] width 64 height 8
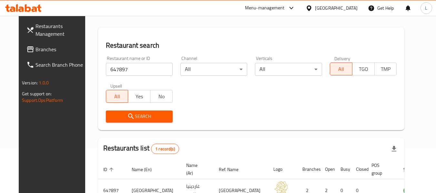
scroll to position [86, 0]
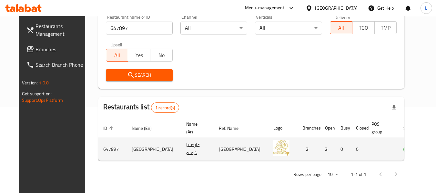
click at [435, 150] on icon "enhanced table" at bounding box center [442, 149] width 2 height 3
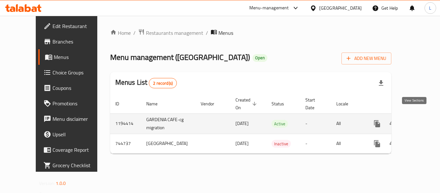
click at [421, 121] on icon "enhanced table" at bounding box center [424, 124] width 6 height 6
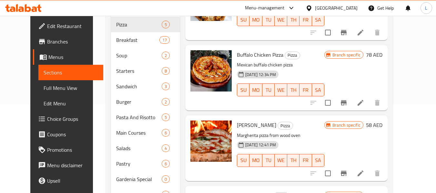
scroll to position [165, 0]
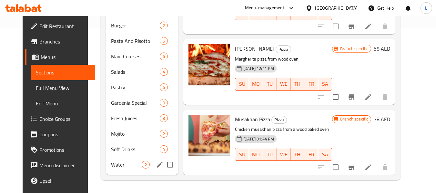
click at [122, 164] on span "Water" at bounding box center [126, 165] width 31 height 8
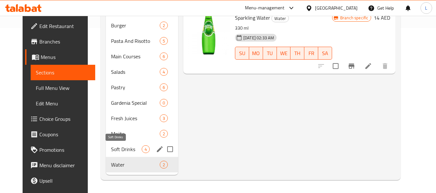
click at [119, 148] on span "Soft Drinks" at bounding box center [126, 149] width 31 height 8
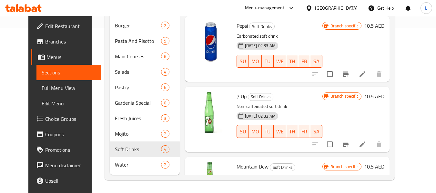
scroll to position [40, 0]
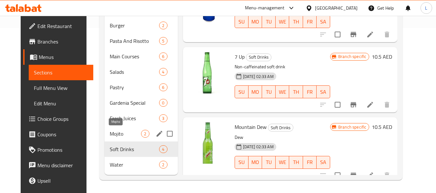
click at [118, 132] on span "Mojito" at bounding box center [126, 134] width 32 height 8
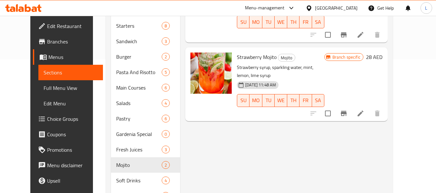
scroll to position [165, 0]
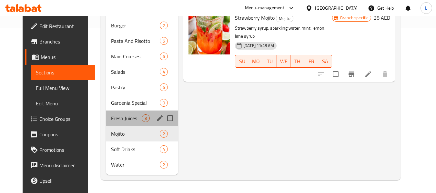
click at [119, 114] on div "Fresh Juices 3" at bounding box center [142, 118] width 72 height 15
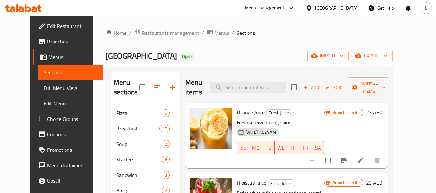
scroll to position [165, 0]
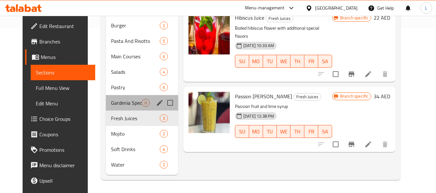
click at [118, 107] on div "Gardenia Special 0" at bounding box center [142, 102] width 72 height 15
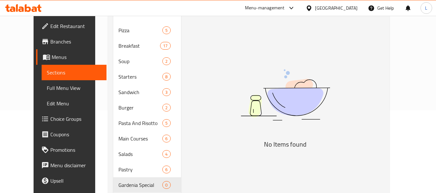
scroll to position [165, 0]
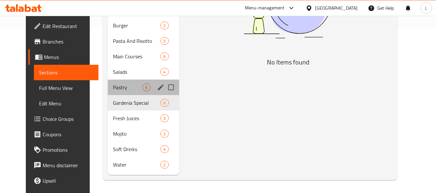
click at [113, 85] on span "Pastry" at bounding box center [127, 87] width 29 height 8
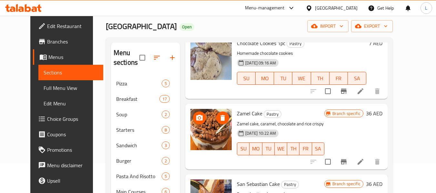
scroll to position [97, 0]
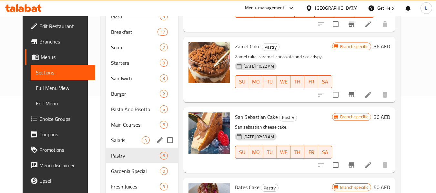
click at [106, 146] on div "Salads 4" at bounding box center [142, 139] width 72 height 15
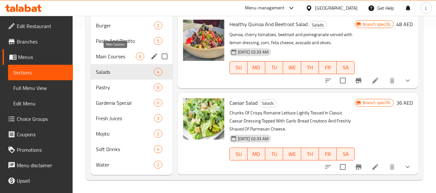
click at [115, 57] on span "Main Courses" at bounding box center [116, 57] width 40 height 8
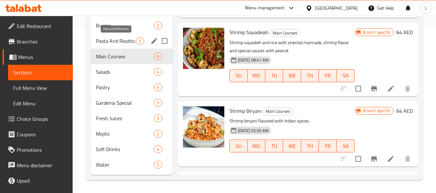
click at [120, 41] on span "Pasta And Risotto" at bounding box center [116, 41] width 40 height 8
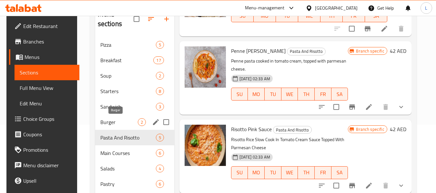
click at [123, 123] on span "Burger" at bounding box center [118, 122] width 37 height 8
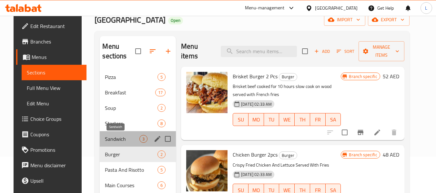
click at [110, 138] on span "Sandwich" at bounding box center [122, 139] width 34 height 8
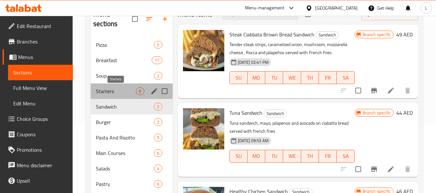
click at [112, 90] on span "Starters" at bounding box center [116, 91] width 40 height 8
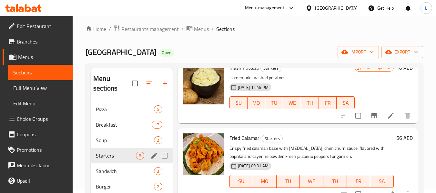
click at [109, 148] on div "Starters 8" at bounding box center [132, 155] width 82 height 15
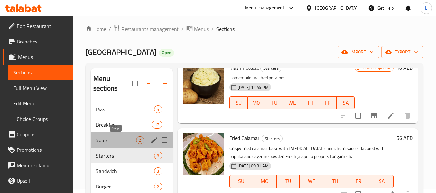
click at [124, 143] on span "Soup" at bounding box center [116, 140] width 40 height 8
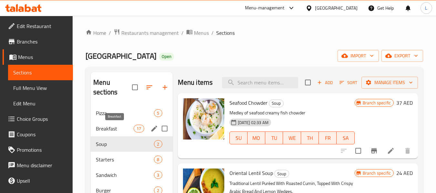
click at [126, 131] on span "Breakfast" at bounding box center [115, 129] width 38 height 8
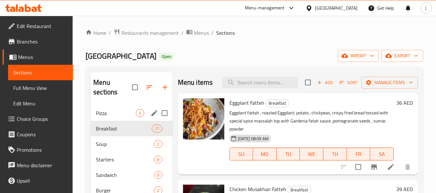
click at [133, 113] on span "Pizza" at bounding box center [116, 113] width 40 height 8
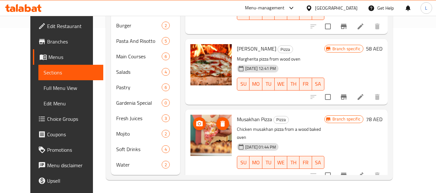
click at [200, 136] on img at bounding box center [210, 135] width 41 height 41
click at [210, 145] on img at bounding box center [210, 135] width 41 height 41
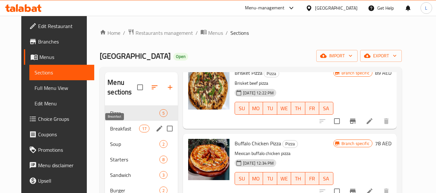
click at [124, 133] on div "Breakfast 17" at bounding box center [141, 128] width 73 height 15
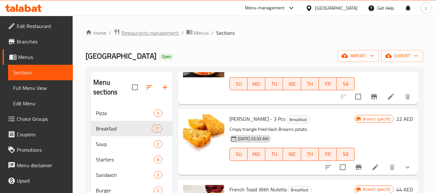
click at [130, 35] on span "Restaurants management" at bounding box center [149, 33] width 57 height 8
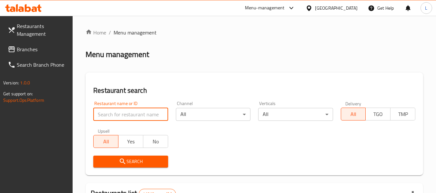
click at [132, 115] on input "search" at bounding box center [130, 114] width 74 height 13
paste input "647885"
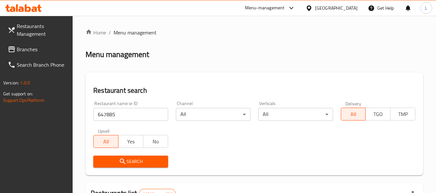
click at [142, 161] on span "Search" at bounding box center [130, 162] width 64 height 8
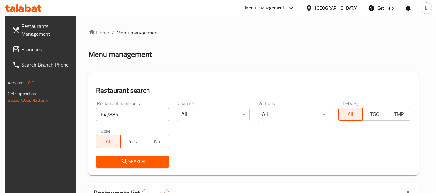
click at [123, 117] on input "647885" at bounding box center [132, 114] width 73 height 13
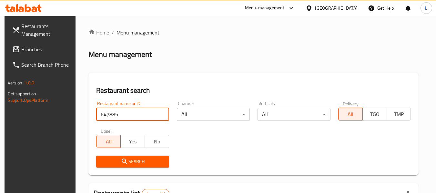
click at [123, 117] on input "647885" at bounding box center [132, 114] width 73 height 13
paste input "671"
type input "647671"
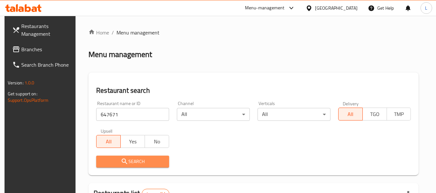
click at [127, 161] on span "Search" at bounding box center [132, 162] width 63 height 8
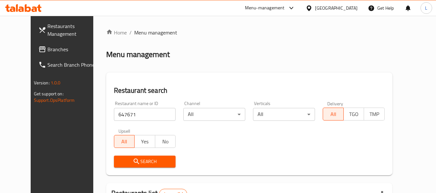
scroll to position [79, 0]
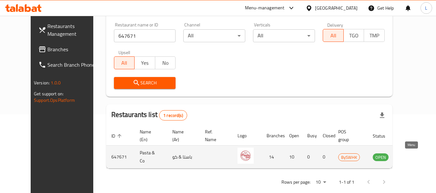
click at [408, 156] on icon "enhanced table" at bounding box center [410, 157] width 7 height 5
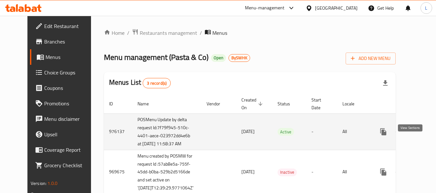
click at [426, 135] on icon "enhanced table" at bounding box center [429, 132] width 6 height 6
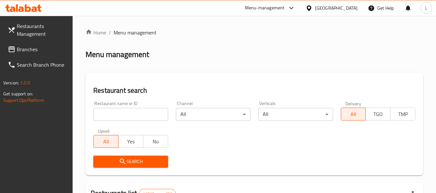
click at [409, 9] on div at bounding box center [407, 7] width 7 height 15
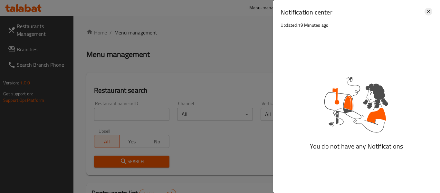
click at [428, 10] on icon at bounding box center [429, 12] width 8 height 8
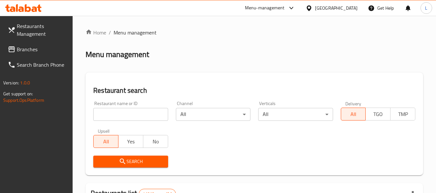
click at [407, 5] on div at bounding box center [407, 7] width 7 height 15
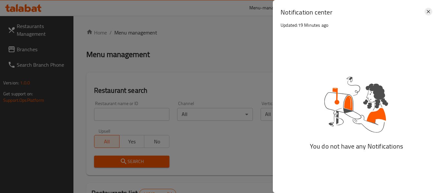
click at [429, 14] on icon at bounding box center [429, 12] width 8 height 8
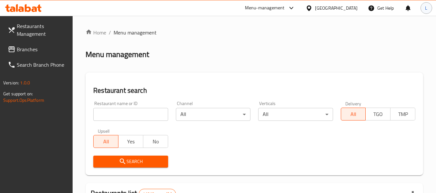
click at [422, 11] on div "L" at bounding box center [426, 8] width 12 height 12
click at [293, 11] on icon at bounding box center [291, 8] width 8 height 8
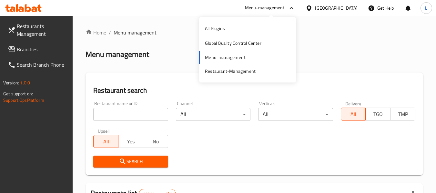
click at [293, 11] on icon at bounding box center [291, 8] width 8 height 8
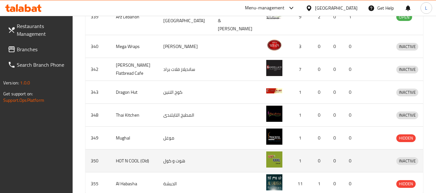
scroll to position [295, 0]
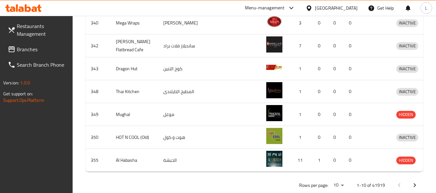
click at [417, 181] on icon "Next page" at bounding box center [414, 185] width 8 height 8
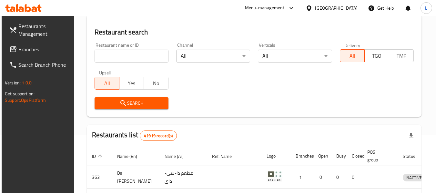
scroll to position [0, 0]
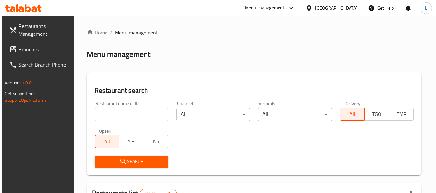
click at [419, 8] on div "L" at bounding box center [425, 7] width 19 height 15
click at [422, 10] on div "L" at bounding box center [426, 8] width 12 height 12
click at [124, 114] on input "search" at bounding box center [131, 114] width 74 height 13
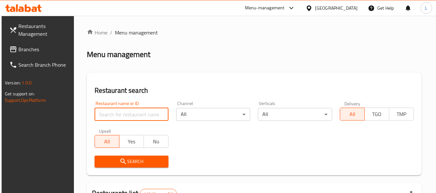
paste input "647897"
type input "647897"
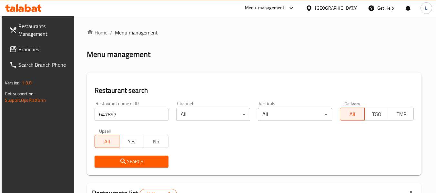
click at [157, 161] on span "Search" at bounding box center [132, 162] width 64 height 8
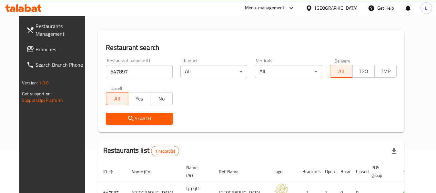
scroll to position [86, 0]
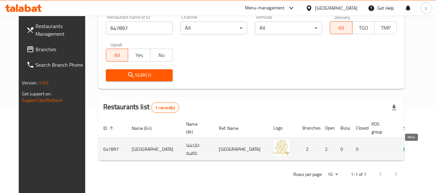
click at [435, 151] on icon "enhanced table" at bounding box center [441, 149] width 8 height 8
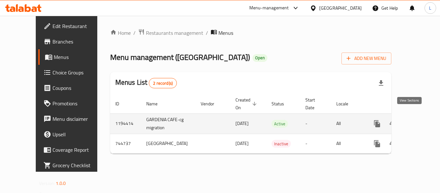
click at [420, 120] on icon "enhanced table" at bounding box center [424, 124] width 8 height 8
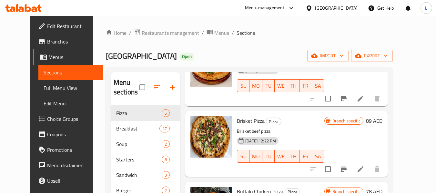
scroll to position [64, 0]
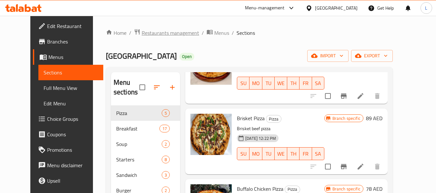
click at [142, 32] on span "Restaurants management" at bounding box center [170, 33] width 57 height 8
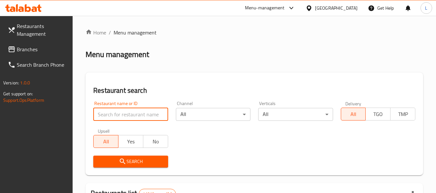
click at [125, 117] on input "search" at bounding box center [130, 114] width 74 height 13
paste input "648636"
type input "648636"
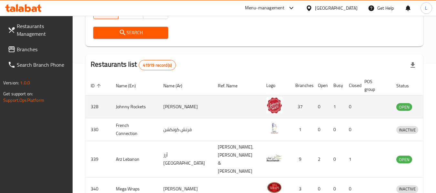
scroll to position [97, 0]
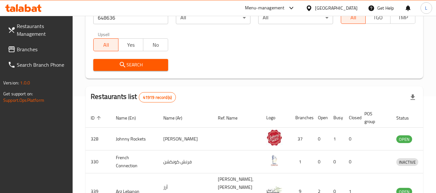
click at [131, 68] on span "Search" at bounding box center [130, 65] width 64 height 8
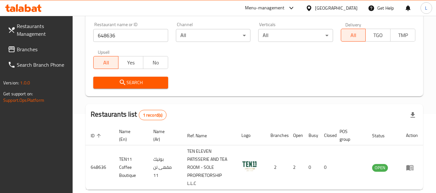
scroll to position [78, 0]
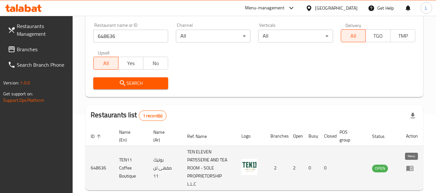
click at [413, 167] on icon "enhanced table" at bounding box center [409, 168] width 7 height 5
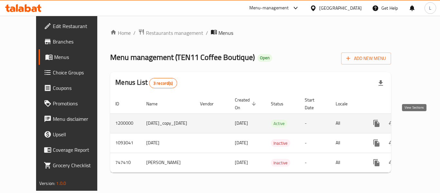
click at [420, 125] on icon "enhanced table" at bounding box center [423, 124] width 6 height 6
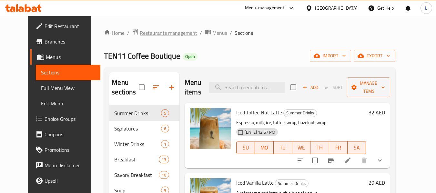
click at [140, 36] on span "Restaurants management" at bounding box center [168, 33] width 57 height 8
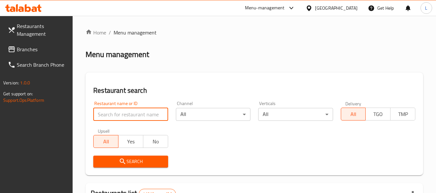
click at [140, 118] on input "search" at bounding box center [130, 114] width 74 height 13
paste input "648224"
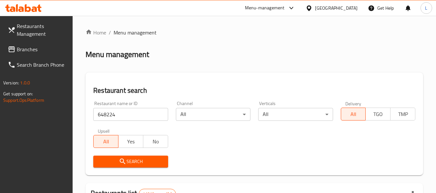
click at [142, 165] on span "Search" at bounding box center [130, 162] width 64 height 8
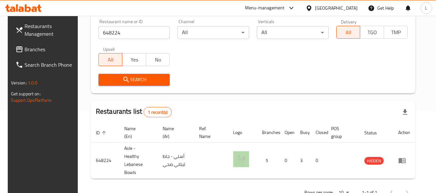
scroll to position [86, 0]
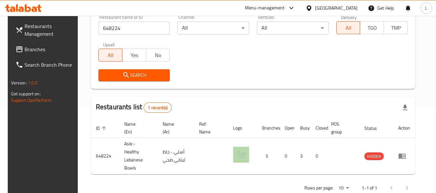
click at [121, 34] on input "648224" at bounding box center [134, 28] width 72 height 13
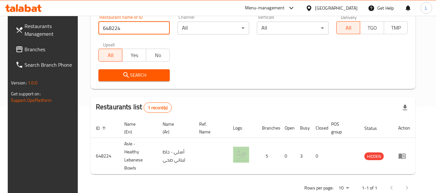
click at [122, 30] on input "648224" at bounding box center [134, 28] width 72 height 13
paste input "7922"
click at [149, 79] on button "Search" at bounding box center [134, 75] width 72 height 12
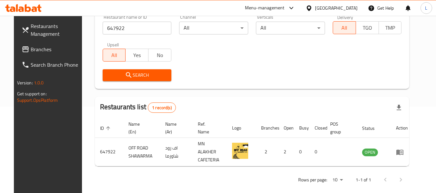
click at [130, 27] on input "647922" at bounding box center [137, 28] width 69 height 13
paste input "897"
click at [149, 76] on span "Search" at bounding box center [137, 75] width 59 height 8
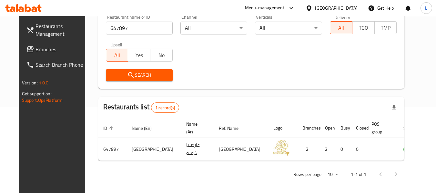
click at [136, 27] on input "647897" at bounding box center [139, 28] width 67 height 13
paste input "85"
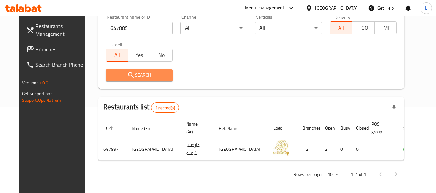
click at [139, 79] on button "Search" at bounding box center [139, 75] width 67 height 12
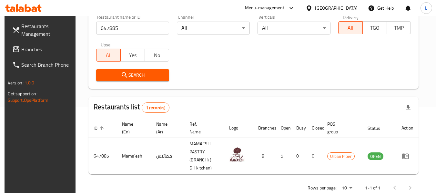
click at [133, 27] on input "647885" at bounding box center [132, 28] width 73 height 13
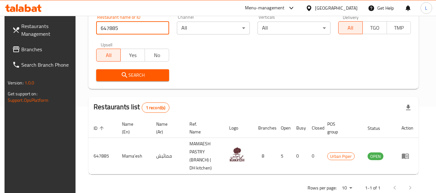
click at [133, 27] on input "647885" at bounding box center [132, 28] width 73 height 13
paste input "671"
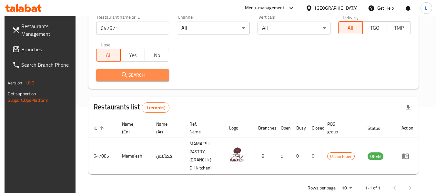
click at [149, 76] on span "Search" at bounding box center [132, 75] width 63 height 8
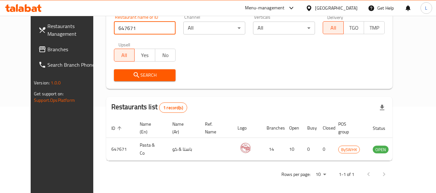
click at [129, 30] on input "647671" at bounding box center [145, 28] width 62 height 13
paste input "490"
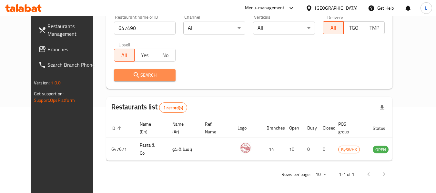
click at [133, 81] on button "Search" at bounding box center [145, 75] width 62 height 12
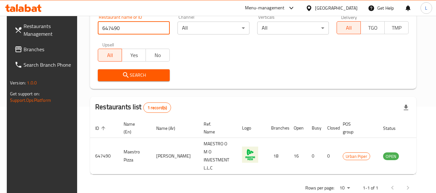
click at [125, 28] on input "647490" at bounding box center [134, 28] width 72 height 13
paste input "6577"
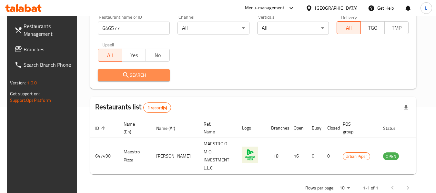
click at [131, 76] on span "Search" at bounding box center [134, 75] width 62 height 8
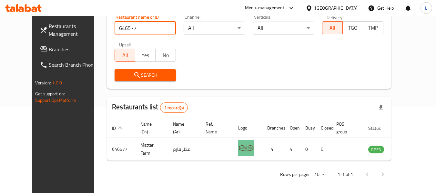
click at [148, 27] on input "646577" at bounding box center [144, 28] width 61 height 13
paste input "1"
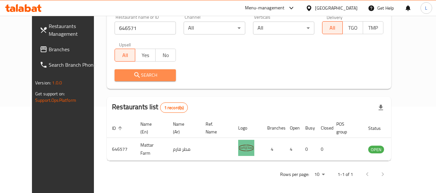
click at [141, 77] on span "Search" at bounding box center [145, 75] width 51 height 8
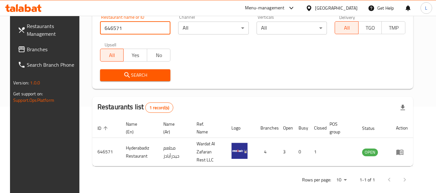
click at [134, 34] on input "646571" at bounding box center [135, 28] width 71 height 13
paste input "329"
type input "646329"
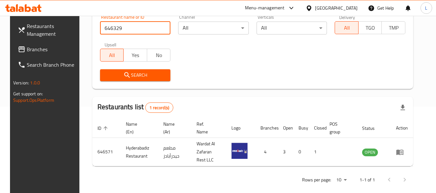
click at [143, 79] on span "Search" at bounding box center [135, 75] width 60 height 8
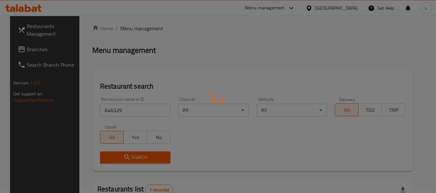
scroll to position [0, 0]
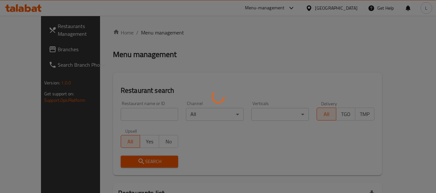
click at [118, 122] on div at bounding box center [218, 96] width 436 height 193
click at [119, 117] on div at bounding box center [218, 96] width 436 height 193
click at [121, 111] on div at bounding box center [218, 96] width 436 height 193
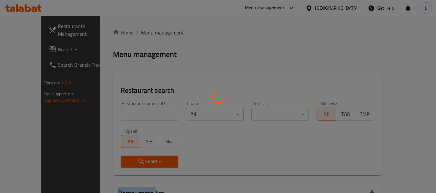
click at [121, 111] on div at bounding box center [218, 96] width 436 height 193
click at [127, 112] on div at bounding box center [218, 96] width 436 height 193
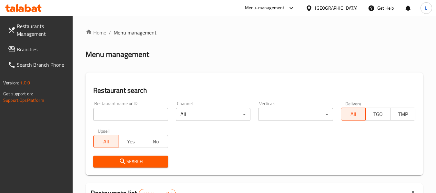
click at [127, 112] on input "search" at bounding box center [130, 114] width 74 height 13
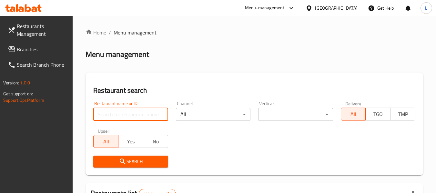
paste input "646329"
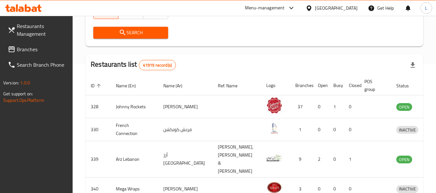
scroll to position [32, 0]
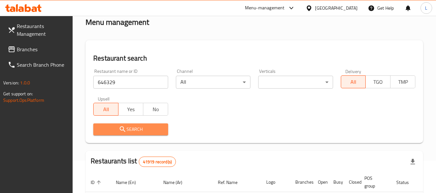
click at [155, 133] on button "Search" at bounding box center [130, 129] width 74 height 12
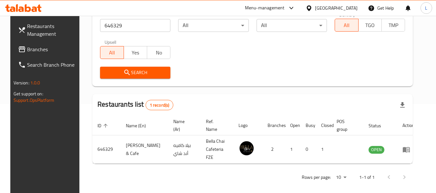
scroll to position [25, 0]
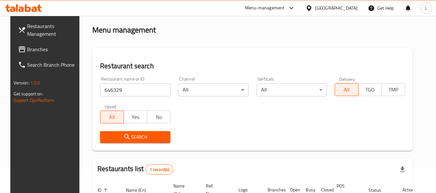
click at [127, 94] on input "646329" at bounding box center [135, 89] width 70 height 13
paste input "571"
click at [127, 132] on button "Search" at bounding box center [135, 137] width 70 height 12
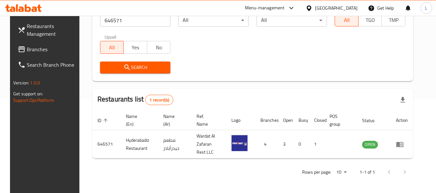
scroll to position [94, 0]
click at [119, 16] on div at bounding box center [218, 16] width 436 height 0
click at [115, 21] on input "646571" at bounding box center [135, 20] width 71 height 13
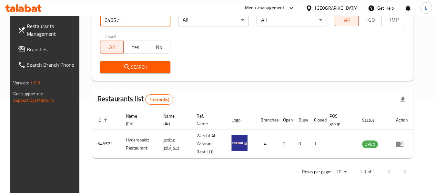
click at [115, 21] on input "646571" at bounding box center [135, 20] width 71 height 13
paste input "7"
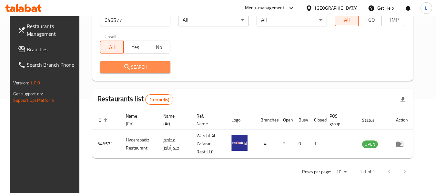
click at [130, 69] on span "Search" at bounding box center [135, 67] width 60 height 8
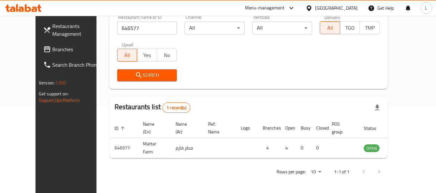
scroll to position [89, 0]
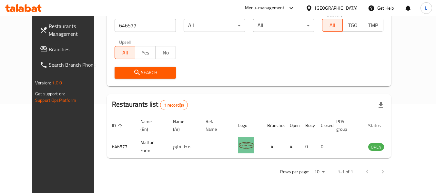
click at [129, 20] on input "646577" at bounding box center [144, 25] width 61 height 13
paste input "906"
type input "649067"
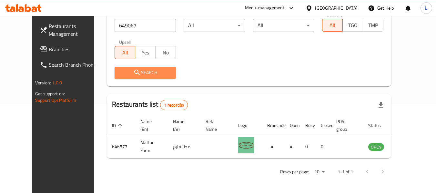
click at [138, 73] on span "Search" at bounding box center [145, 73] width 51 height 8
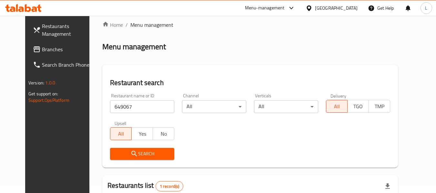
scroll to position [0, 0]
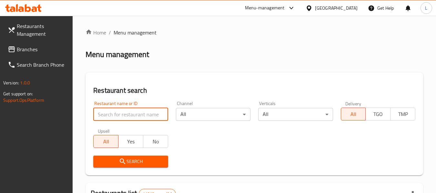
click at [124, 114] on input "search" at bounding box center [130, 114] width 74 height 13
paste input "641642"
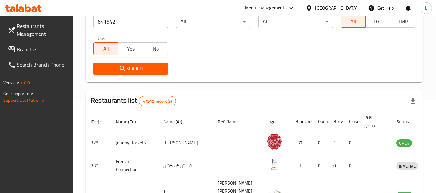
scroll to position [97, 0]
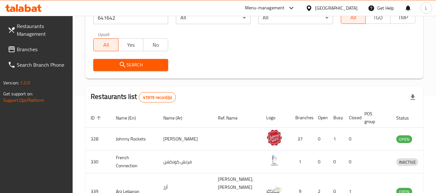
click at [143, 72] on div "Search" at bounding box center [130, 65] width 82 height 20
click at [144, 66] on span "Search" at bounding box center [130, 65] width 64 height 8
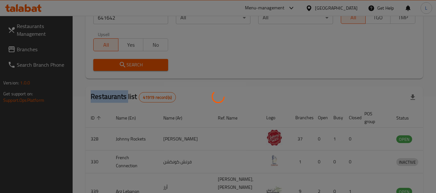
click at [144, 66] on div at bounding box center [218, 96] width 436 height 193
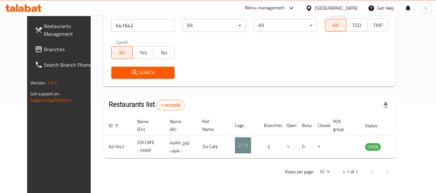
click at [119, 30] on input "641642" at bounding box center [143, 25] width 64 height 13
paste input "623"
click at [129, 66] on div "Search" at bounding box center [142, 73] width 71 height 20
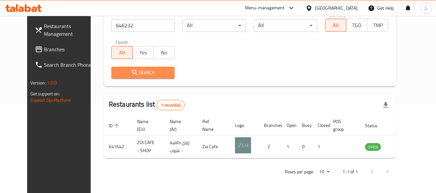
click at [130, 71] on span "Search" at bounding box center [142, 73] width 53 height 8
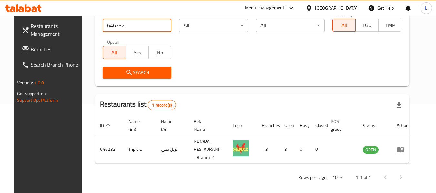
click at [121, 25] on input "646232" at bounding box center [137, 25] width 69 height 13
paste input "2605"
type input "642605"
click at [132, 73] on span "Search" at bounding box center [137, 73] width 59 height 8
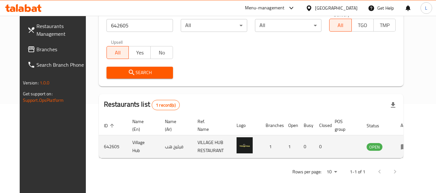
click at [407, 151] on td "enhanced table" at bounding box center [406, 146] width 22 height 23
click at [407, 151] on icon "enhanced table" at bounding box center [404, 147] width 8 height 8
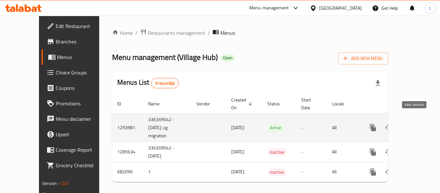
click at [417, 125] on icon "enhanced table" at bounding box center [420, 128] width 6 height 6
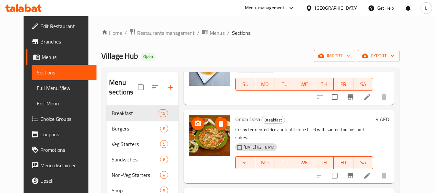
scroll to position [290, 0]
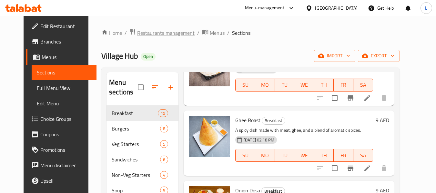
click at [150, 33] on span "Restaurants management" at bounding box center [165, 33] width 57 height 8
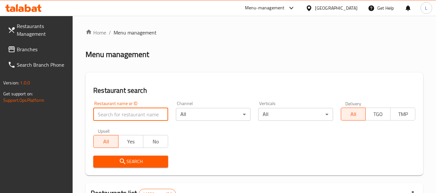
click at [141, 114] on input "search" at bounding box center [130, 114] width 74 height 13
paste input "648636"
type input "648636"
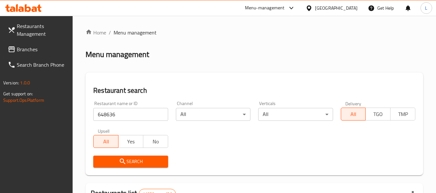
click at [144, 163] on span "Search" at bounding box center [130, 162] width 64 height 8
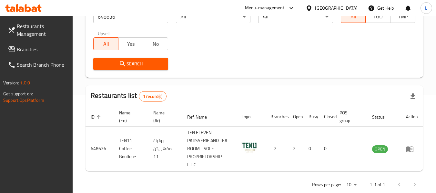
scroll to position [103, 0]
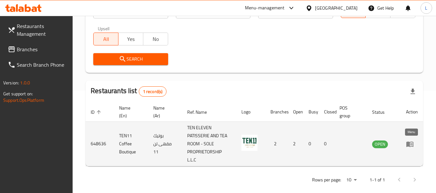
click at [406, 144] on icon "enhanced table" at bounding box center [410, 144] width 8 height 8
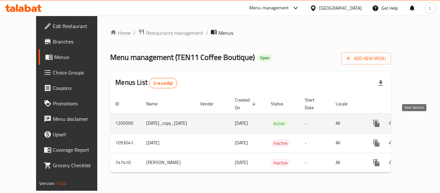
click at [419, 123] on icon "enhanced table" at bounding box center [423, 124] width 8 height 8
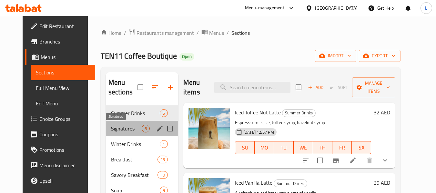
click at [116, 132] on span "Signatures" at bounding box center [126, 129] width 31 height 8
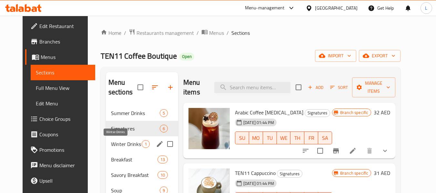
click at [125, 145] on span "Winter Drinks" at bounding box center [126, 144] width 31 height 8
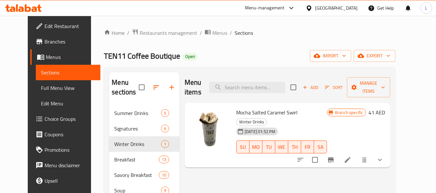
scroll to position [64, 0]
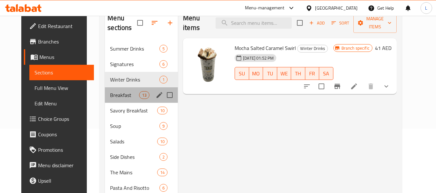
click at [130, 101] on div "Breakfast 13" at bounding box center [141, 94] width 73 height 15
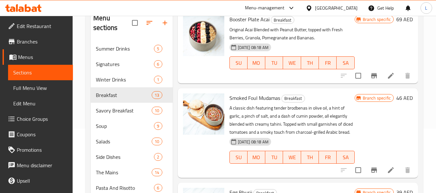
scroll to position [722, 0]
click at [113, 114] on span "Savory Breakfast" at bounding box center [115, 111] width 38 height 8
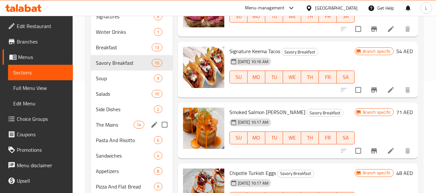
scroll to position [77, 0]
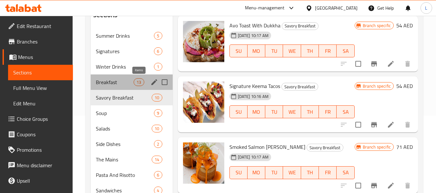
click at [137, 82] on span "13" at bounding box center [139, 82] width 10 height 6
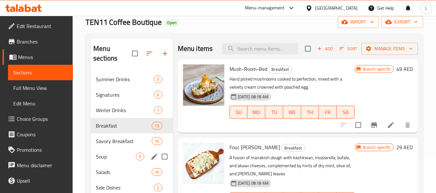
scroll to position [45, 0]
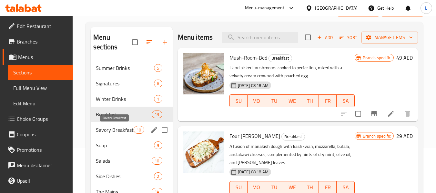
click at [129, 133] on span "Savory Breakfast" at bounding box center [115, 130] width 38 height 8
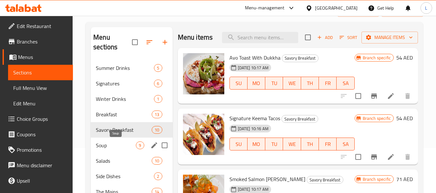
click at [126, 147] on span "Soup" at bounding box center [116, 146] width 40 height 8
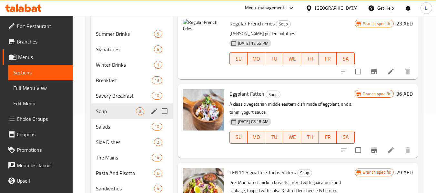
scroll to position [77, 0]
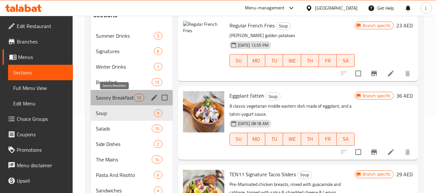
click at [125, 100] on span "Savory Breakfast" at bounding box center [115, 98] width 38 height 8
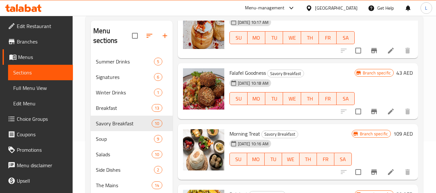
scroll to position [45, 0]
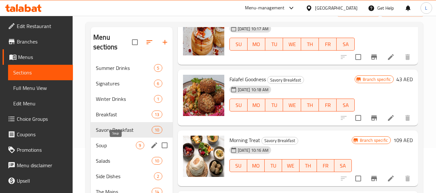
click at [107, 144] on span "Soup" at bounding box center [116, 146] width 40 height 8
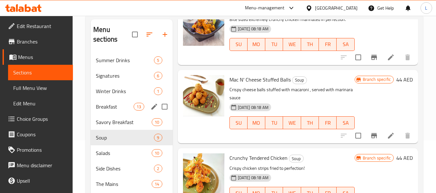
scroll to position [45, 0]
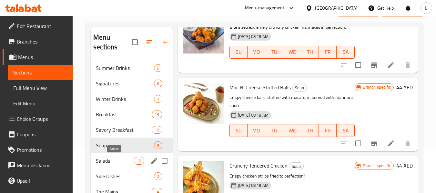
click at [115, 157] on span "Salads" at bounding box center [115, 161] width 38 height 8
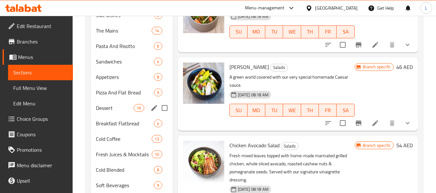
scroll to position [174, 0]
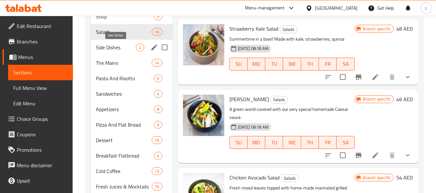
click at [120, 49] on span "Side Dishes" at bounding box center [116, 48] width 40 height 8
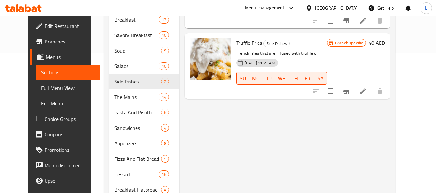
scroll to position [142, 0]
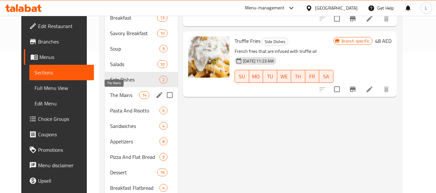
click at [127, 92] on span "The Mains" at bounding box center [124, 95] width 29 height 8
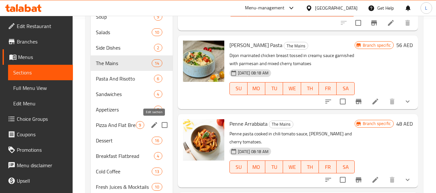
scroll to position [142, 0]
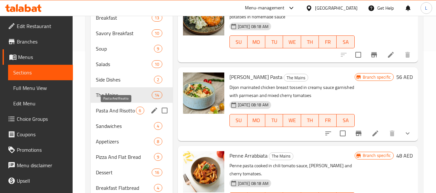
click at [115, 111] on span "Pasta And Risotto" at bounding box center [116, 111] width 40 height 8
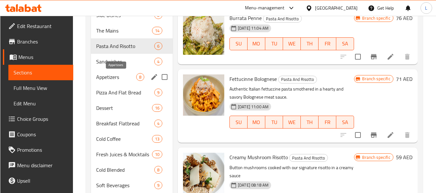
click at [126, 77] on span "Appetizers" at bounding box center [116, 77] width 40 height 8
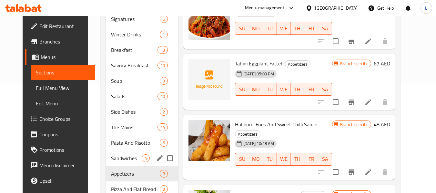
click at [122, 156] on span "Sandwiches" at bounding box center [126, 158] width 31 height 8
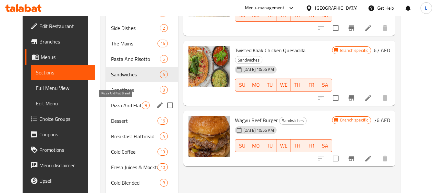
click at [111, 102] on span "Pizza And Flat Bread" at bounding box center [126, 106] width 31 height 8
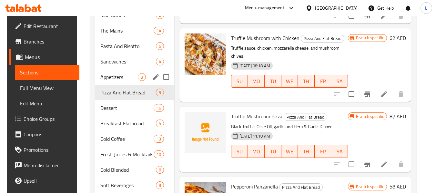
click at [113, 77] on span "Appetizers" at bounding box center [118, 77] width 37 height 8
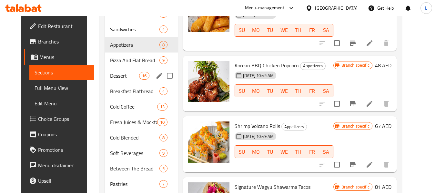
click at [117, 72] on span "Dessert" at bounding box center [124, 76] width 29 height 8
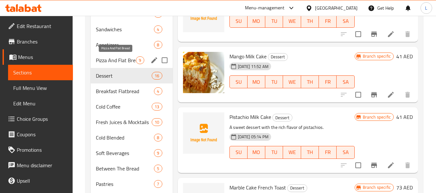
click at [131, 57] on span "Pizza And Flat Bread" at bounding box center [116, 60] width 40 height 8
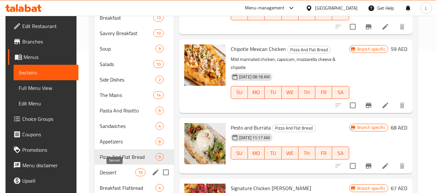
click at [116, 169] on span "Dessert" at bounding box center [117, 173] width 35 height 8
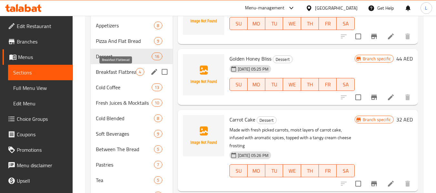
click at [113, 75] on span "Breakfast Flatbread" at bounding box center [116, 72] width 40 height 8
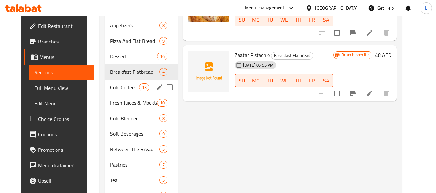
click at [105, 93] on div "Cold Coffee 13" at bounding box center [141, 87] width 73 height 15
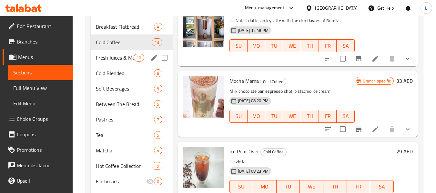
click at [123, 58] on span "Fresh Juices & Mocktails" at bounding box center [115, 58] width 38 height 8
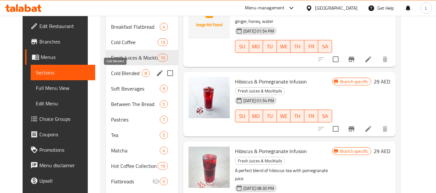
click at [113, 72] on span "Cold Blended" at bounding box center [126, 73] width 31 height 8
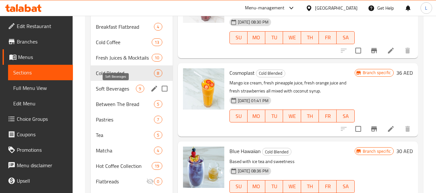
click at [122, 88] on span "Soft Beverages" at bounding box center [116, 89] width 40 height 8
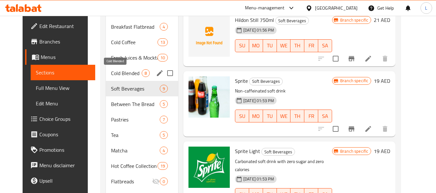
click at [126, 75] on span "Cold Blended" at bounding box center [126, 73] width 31 height 8
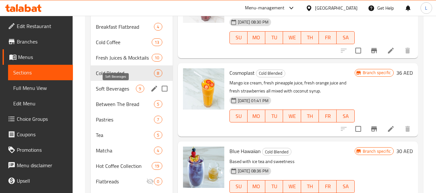
click at [117, 87] on span "Soft Beverages" at bounding box center [116, 89] width 40 height 8
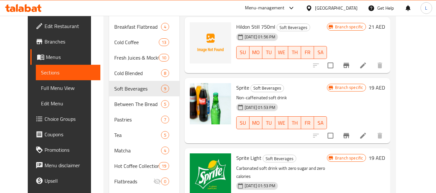
scroll to position [183, 0]
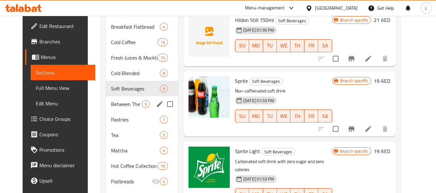
click at [119, 106] on span "Between The Bread" at bounding box center [126, 104] width 31 height 8
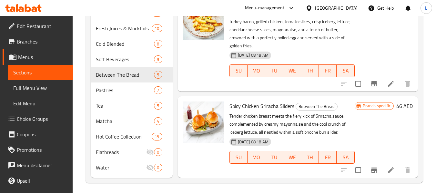
scroll to position [335, 0]
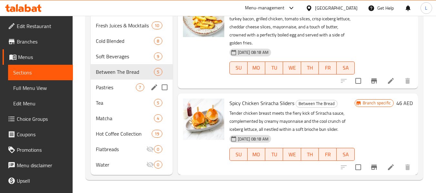
click at [113, 92] on div "Pastries 7" at bounding box center [132, 87] width 82 height 15
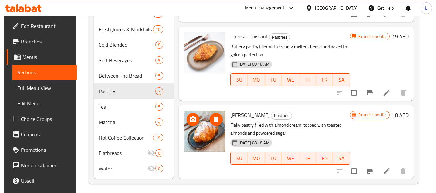
scroll to position [335, 0]
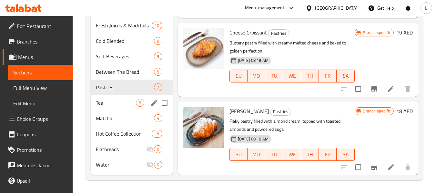
click at [100, 99] on span "Tea" at bounding box center [116, 103] width 40 height 8
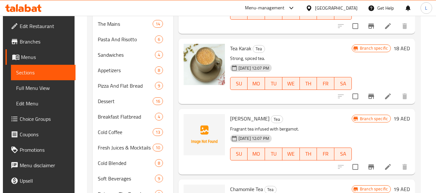
scroll to position [271, 0]
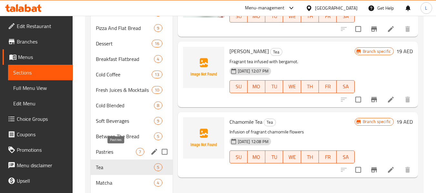
click at [121, 152] on span "Pastries" at bounding box center [116, 152] width 40 height 8
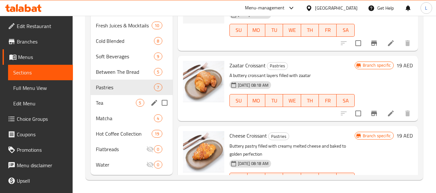
click at [106, 101] on span "Tea" at bounding box center [116, 103] width 40 height 8
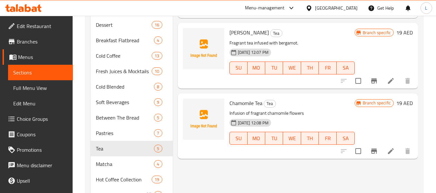
scroll to position [335, 0]
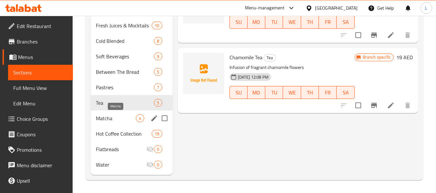
click at [116, 117] on span "Matcha" at bounding box center [116, 118] width 40 height 8
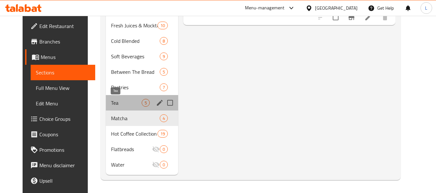
click at [112, 104] on span "Tea" at bounding box center [126, 103] width 31 height 8
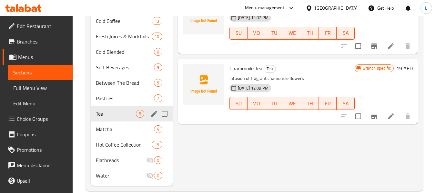
scroll to position [335, 0]
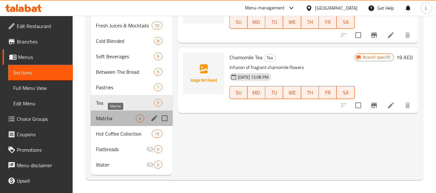
click at [111, 120] on span "Matcha" at bounding box center [116, 118] width 40 height 8
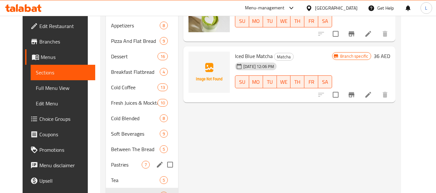
scroll to position [335, 0]
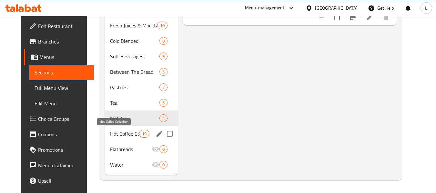
click at [114, 135] on span "Hot Coffee Collection" at bounding box center [124, 134] width 29 height 8
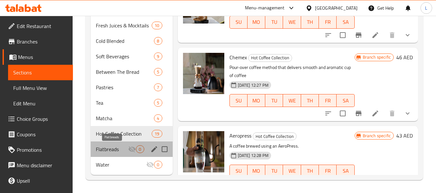
click at [103, 148] on span "Flatbreads" at bounding box center [112, 149] width 32 height 8
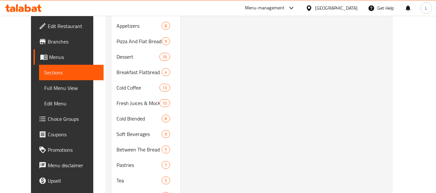
scroll to position [335, 0]
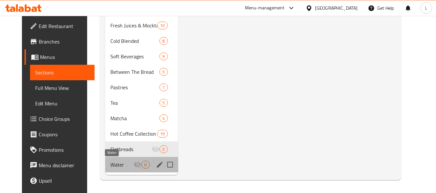
click at [122, 168] on span "Water" at bounding box center [121, 165] width 23 height 8
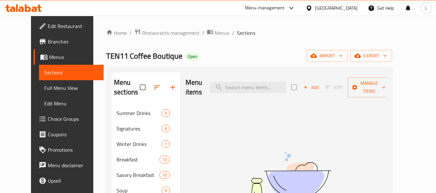
click at [144, 33] on span "Restaurants management" at bounding box center [170, 33] width 57 height 8
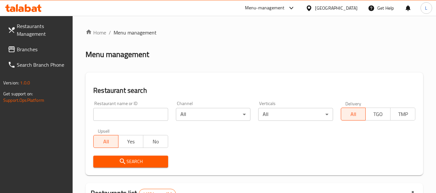
click at [134, 118] on input "search" at bounding box center [130, 114] width 74 height 13
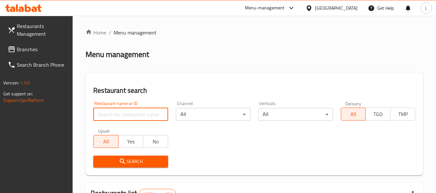
paste input "653750"
type input "653750"
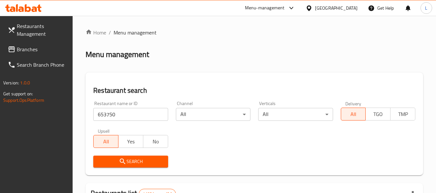
click at [144, 160] on span "Search" at bounding box center [130, 162] width 64 height 8
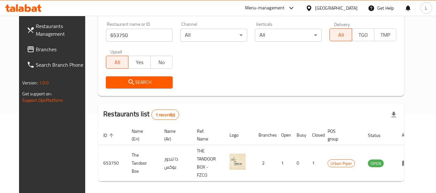
scroll to position [89, 0]
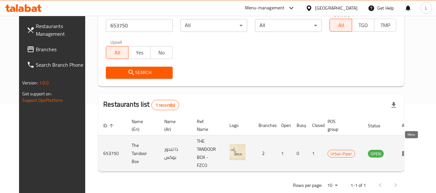
click at [409, 150] on icon "enhanced table" at bounding box center [405, 154] width 8 height 8
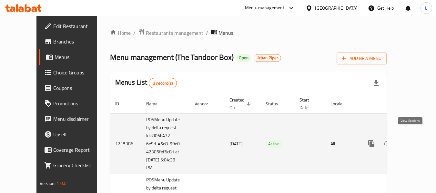
click at [414, 140] on icon "enhanced table" at bounding box center [418, 144] width 8 height 8
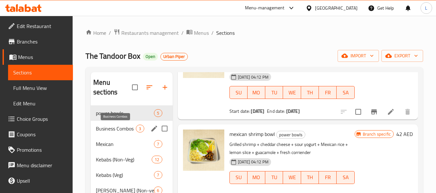
click at [119, 128] on span "Business Combos" at bounding box center [116, 129] width 40 height 8
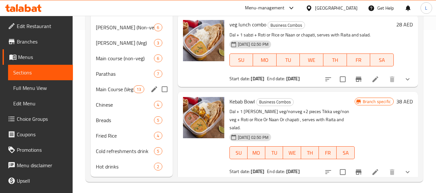
scroll to position [68, 0]
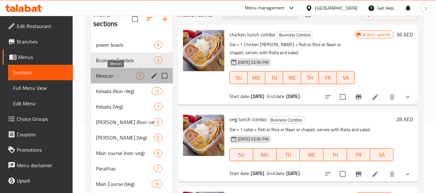
click at [120, 75] on span "Mexican" at bounding box center [116, 76] width 40 height 8
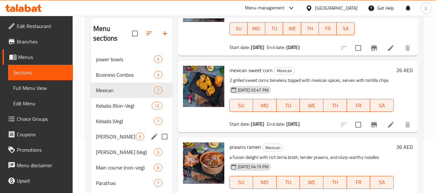
scroll to position [36, 0]
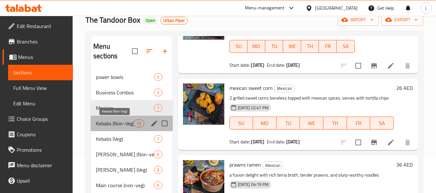
click at [108, 122] on span "Kebabs (Non-Veg)" at bounding box center [115, 124] width 38 height 8
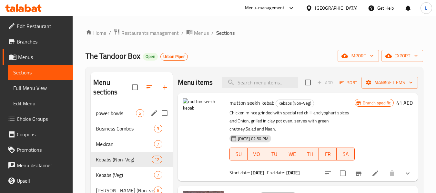
click at [101, 117] on span "power bowls" at bounding box center [116, 113] width 40 height 8
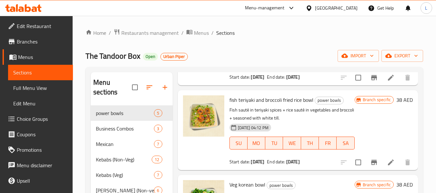
scroll to position [165, 0]
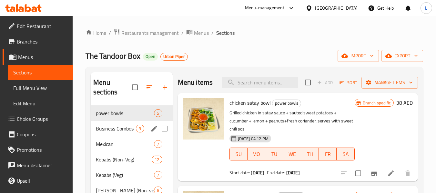
click at [118, 134] on div "Business Combos 3" at bounding box center [132, 128] width 82 height 15
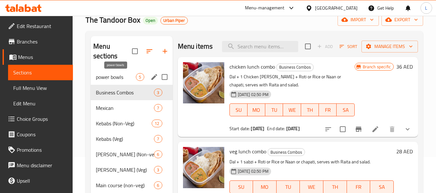
click at [119, 78] on span "power bowls" at bounding box center [116, 77] width 40 height 8
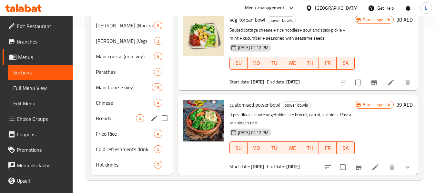
scroll to position [4, 0]
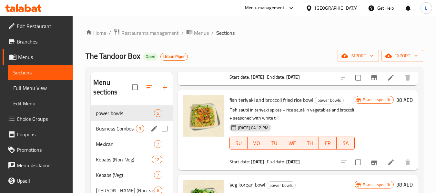
click at [119, 128] on span "Business Combos" at bounding box center [116, 129] width 40 height 8
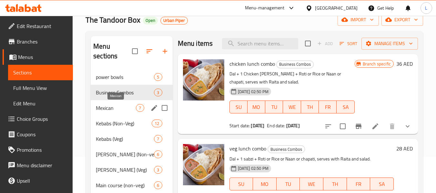
click at [123, 109] on span "Mexican" at bounding box center [116, 108] width 40 height 8
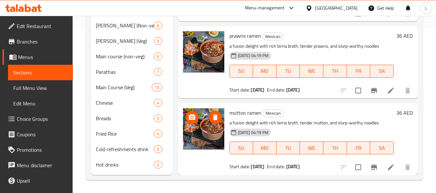
scroll to position [2, 0]
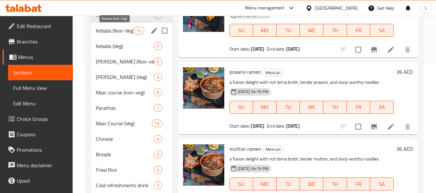
click at [125, 30] on span "Kebabs (Non-Veg)" at bounding box center [115, 31] width 38 height 8
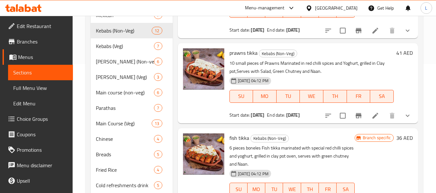
scroll to position [4, 0]
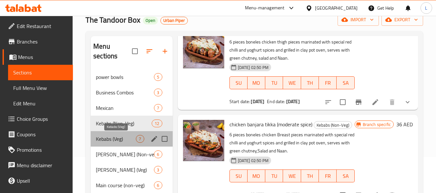
click at [118, 140] on span "Kebabs (Veg)" at bounding box center [116, 139] width 40 height 8
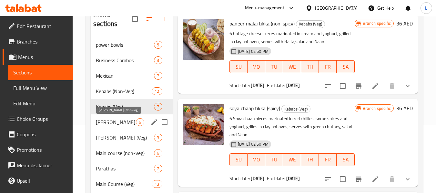
click at [123, 122] on span "[PERSON_NAME] (Non-veg)" at bounding box center [116, 122] width 40 height 8
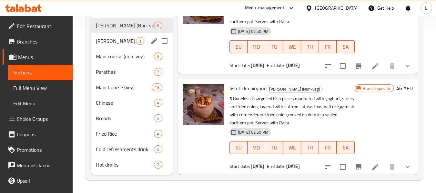
click at [110, 46] on div "[PERSON_NAME] (Veg) 3" at bounding box center [132, 40] width 82 height 15
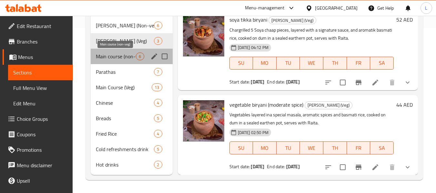
click at [121, 54] on span "Main course (non-veg)" at bounding box center [116, 57] width 40 height 8
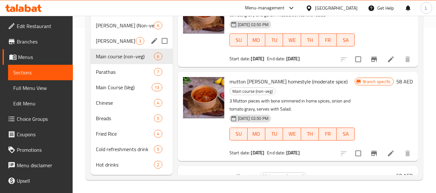
click at [124, 45] on div "[PERSON_NAME] (Veg) 3" at bounding box center [132, 40] width 82 height 15
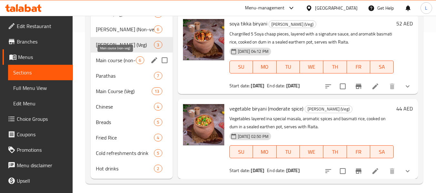
click at [123, 58] on span "Main course (non-veg)" at bounding box center [116, 60] width 40 height 8
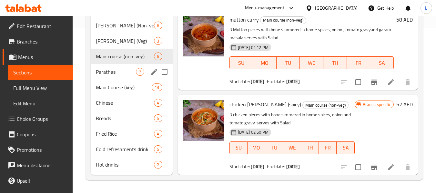
click at [116, 73] on span "Parathas" at bounding box center [116, 72] width 40 height 8
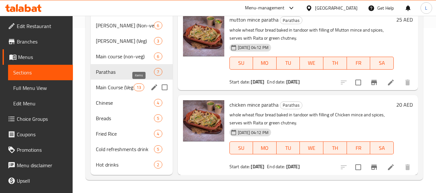
click at [133, 88] on span "Main Course (Veg)" at bounding box center [115, 87] width 38 height 8
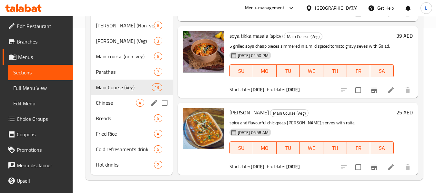
click at [123, 109] on div "Chinese 4" at bounding box center [132, 102] width 82 height 15
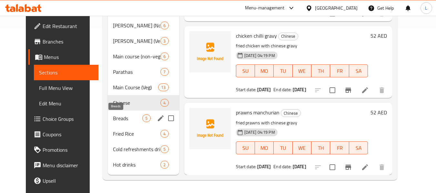
click at [120, 119] on span "Breads" at bounding box center [127, 118] width 29 height 8
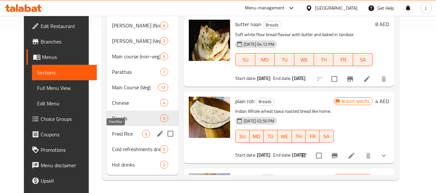
click at [112, 134] on span "Fried Rice" at bounding box center [127, 134] width 30 height 8
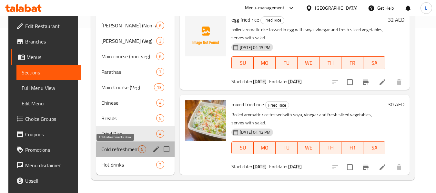
click at [116, 149] on span "Cold refreshments drink" at bounding box center [119, 149] width 37 height 8
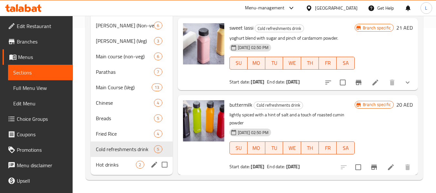
click at [113, 163] on span "Hot drinks" at bounding box center [116, 165] width 40 height 8
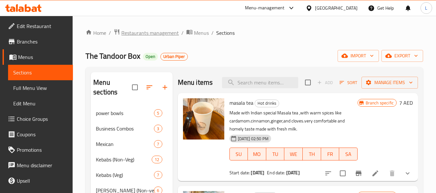
click at [142, 36] on span "Restaurants management" at bounding box center [149, 33] width 57 height 8
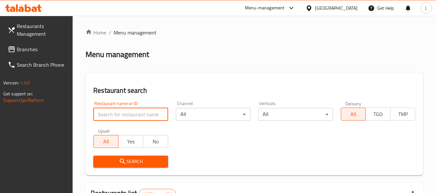
click at [128, 113] on input "search" at bounding box center [130, 114] width 74 height 13
paste input "657729"
type input "657729"
click button "Search" at bounding box center [130, 162] width 74 height 12
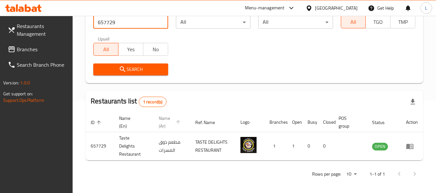
scroll to position [94, 0]
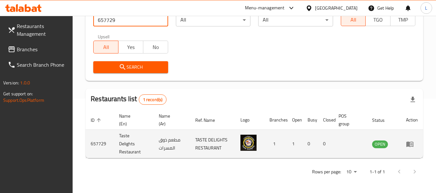
click at [413, 146] on link "enhanced table" at bounding box center [412, 144] width 12 height 8
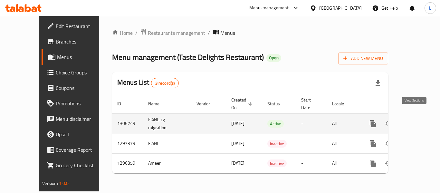
click at [416, 120] on icon "enhanced table" at bounding box center [420, 124] width 8 height 8
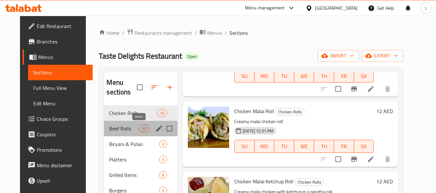
click at [139, 126] on span "10" at bounding box center [144, 129] width 10 height 6
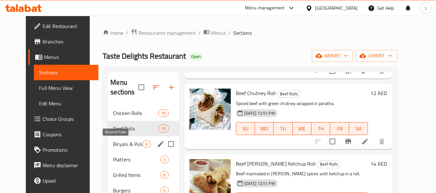
click at [113, 143] on span "Biryani & Pulao" at bounding box center [127, 144] width 29 height 8
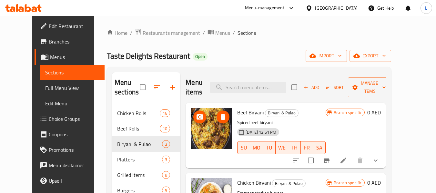
scroll to position [15, 0]
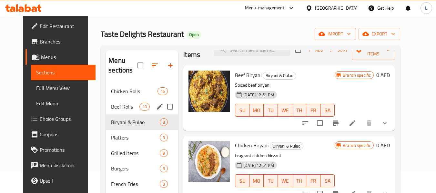
click at [121, 109] on span "Beef Rolls" at bounding box center [125, 107] width 28 height 8
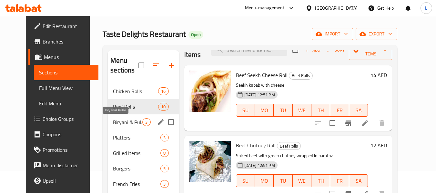
click at [118, 124] on span "Biryani & Pulao" at bounding box center [127, 122] width 29 height 8
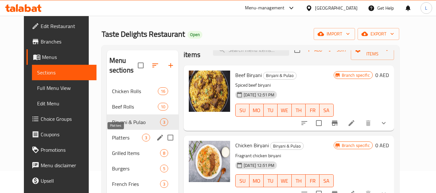
click at [115, 136] on span "Platters" at bounding box center [127, 138] width 30 height 8
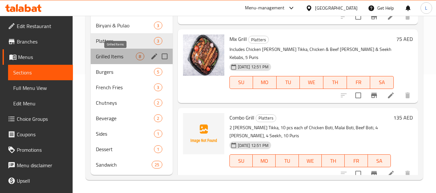
click at [123, 56] on span "Grilled Items" at bounding box center [116, 57] width 40 height 8
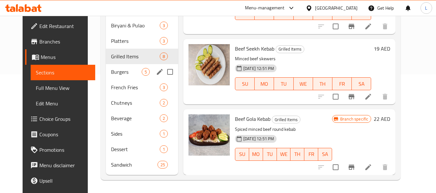
click at [111, 73] on span "Burgers" at bounding box center [126, 72] width 31 height 8
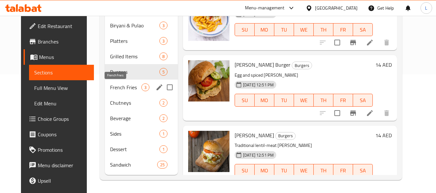
click at [117, 85] on span "French Fries" at bounding box center [125, 87] width 31 height 8
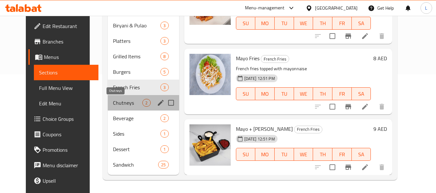
click at [113, 103] on span "Chutneys" at bounding box center [127, 103] width 29 height 8
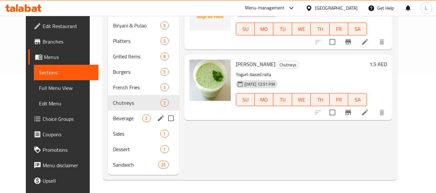
click at [113, 116] on span "Beverage" at bounding box center [127, 118] width 29 height 8
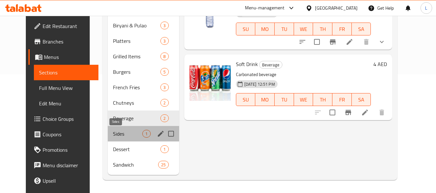
click at [113, 131] on span "Sides" at bounding box center [127, 134] width 29 height 8
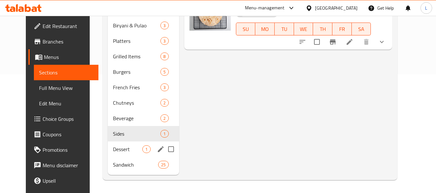
click at [113, 146] on span "Dessert" at bounding box center [127, 149] width 29 height 8
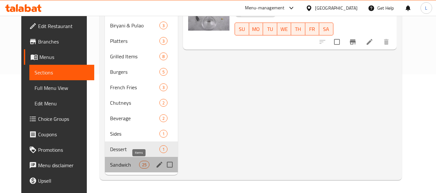
click at [139, 163] on span "25" at bounding box center [144, 165] width 10 height 6
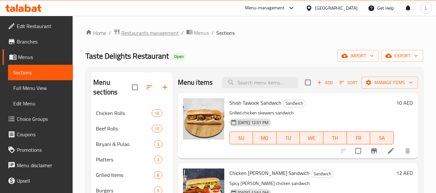
click at [125, 31] on span "Restaurants management" at bounding box center [149, 33] width 57 height 8
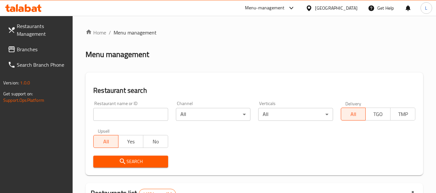
click at [107, 114] on input "search" at bounding box center [130, 114] width 74 height 13
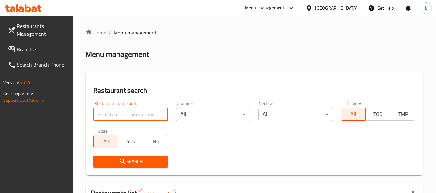
paste input "658446"
type input "658446"
click button "Search" at bounding box center [130, 162] width 74 height 12
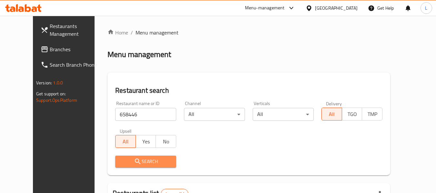
click at [139, 162] on span "Search" at bounding box center [145, 162] width 51 height 8
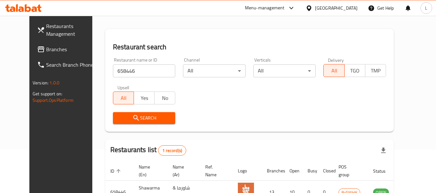
scroll to position [86, 0]
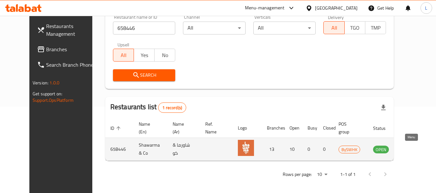
click at [415, 148] on link "enhanced table" at bounding box center [413, 149] width 12 height 8
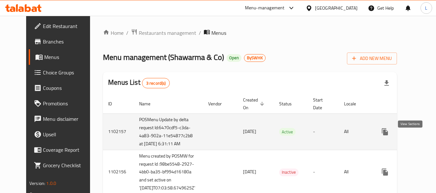
click at [427, 136] on icon "enhanced table" at bounding box center [431, 132] width 8 height 8
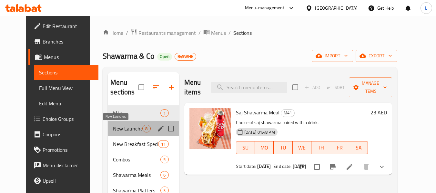
click at [123, 128] on span "New Launches" at bounding box center [127, 129] width 29 height 8
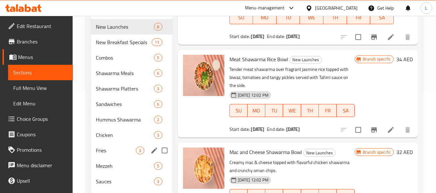
scroll to position [21, 0]
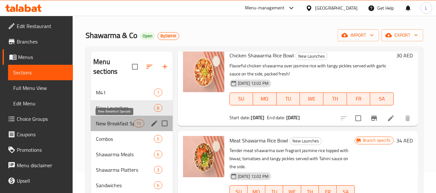
click at [117, 121] on span "New Breakfast Specials" at bounding box center [115, 124] width 38 height 8
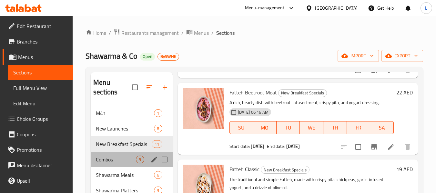
click at [118, 165] on div "Combos 5" at bounding box center [132, 159] width 82 height 15
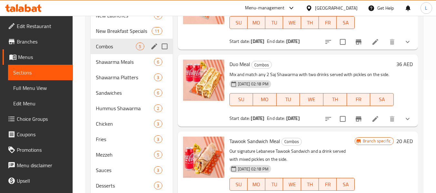
scroll to position [53, 0]
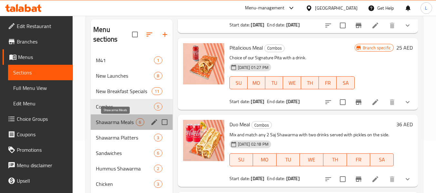
click at [123, 120] on span "Shawarma Meals" at bounding box center [116, 122] width 40 height 8
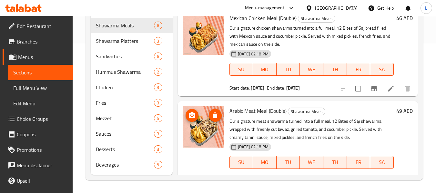
scroll to position [356, 0]
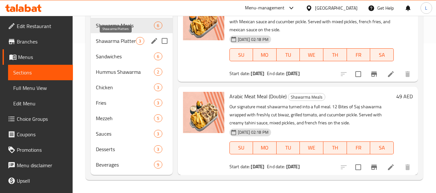
click at [110, 41] on span "Shawarma Platters" at bounding box center [116, 41] width 40 height 8
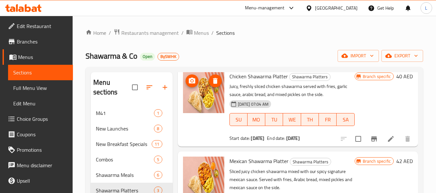
scroll to position [150, 0]
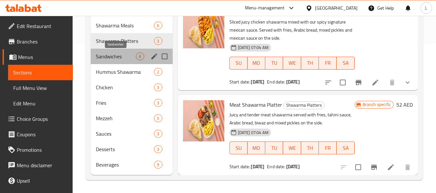
click at [107, 57] on span "Sandwiches" at bounding box center [116, 57] width 40 height 8
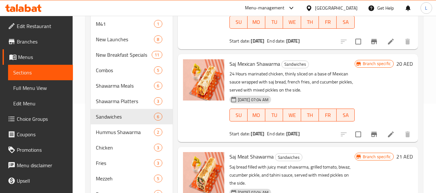
scroll to position [150, 0]
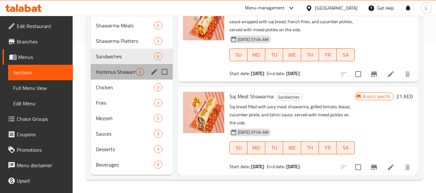
click at [92, 70] on div "Hummus Shawarma 2" at bounding box center [132, 71] width 82 height 15
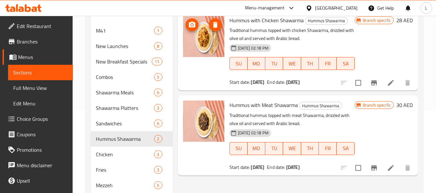
scroll to position [150, 0]
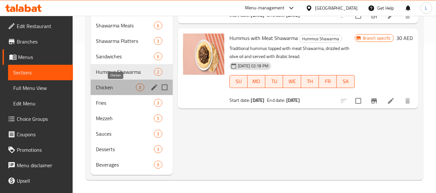
click at [113, 86] on span "Chicken" at bounding box center [116, 87] width 40 height 8
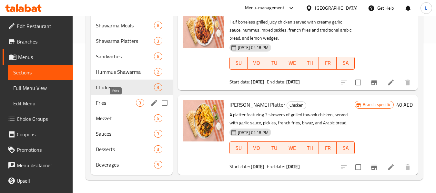
click at [109, 106] on span "Fries" at bounding box center [116, 103] width 40 height 8
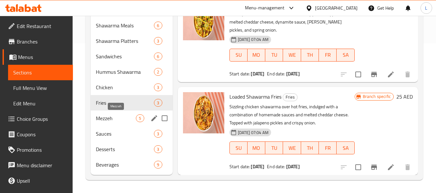
click at [101, 117] on span "Mezzeh" at bounding box center [116, 118] width 40 height 8
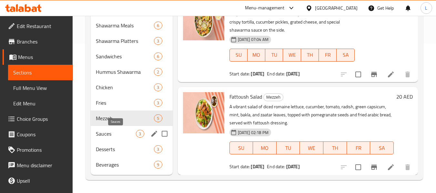
click at [121, 134] on span "Sauces" at bounding box center [116, 134] width 40 height 8
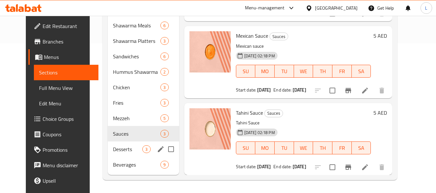
click at [122, 151] on span "Desserts" at bounding box center [127, 149] width 29 height 8
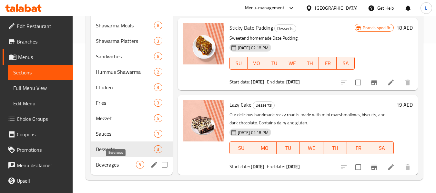
click at [116, 162] on span "Beverages" at bounding box center [116, 165] width 40 height 8
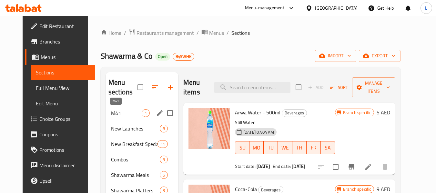
click at [111, 114] on span "M41" at bounding box center [126, 113] width 31 height 8
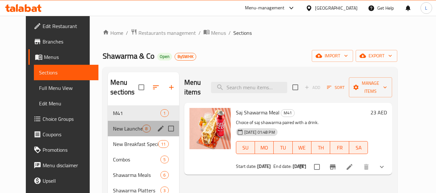
drag, startPoint x: 110, startPoint y: 125, endPoint x: 128, endPoint y: 128, distance: 18.9
click at [113, 125] on span "New Launches" at bounding box center [127, 129] width 29 height 8
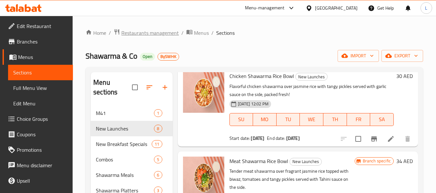
click at [135, 34] on span "Restaurants management" at bounding box center [149, 33] width 57 height 8
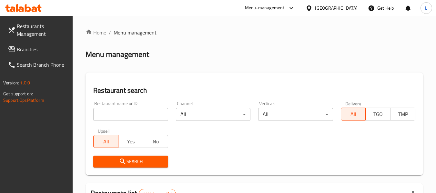
click at [124, 111] on input "search" at bounding box center [130, 114] width 74 height 13
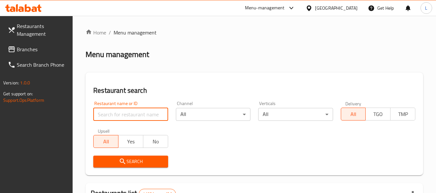
paste input "658600"
type input "658600"
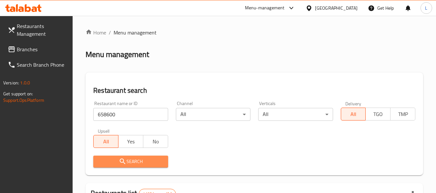
click at [138, 162] on span "Search" at bounding box center [130, 162] width 64 height 8
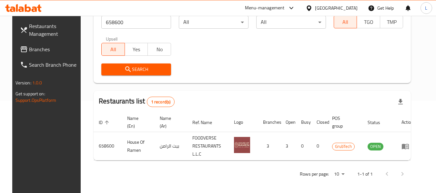
scroll to position [94, 0]
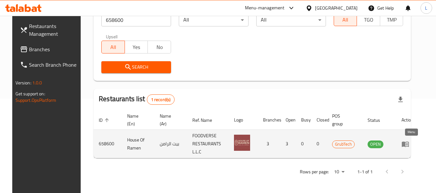
click at [413, 146] on link "enhanced table" at bounding box center [407, 144] width 12 height 8
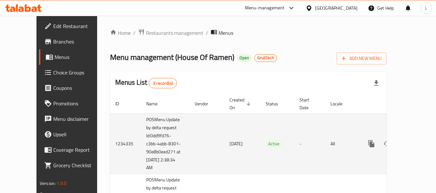
click at [414, 140] on icon "enhanced table" at bounding box center [418, 144] width 8 height 8
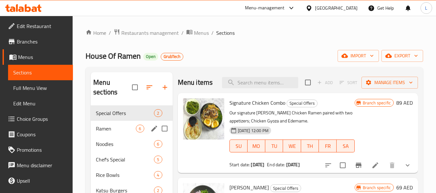
click at [117, 130] on span "Ramen" at bounding box center [116, 129] width 40 height 8
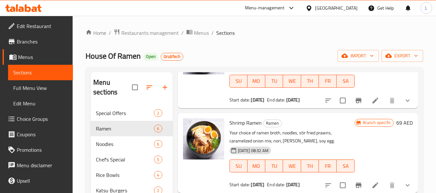
scroll to position [103, 0]
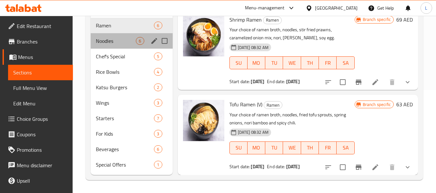
click at [119, 45] on div "Noodles 6" at bounding box center [132, 40] width 82 height 15
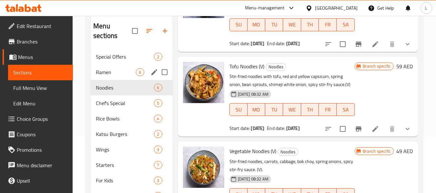
scroll to position [103, 0]
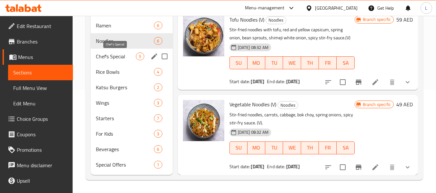
click at [120, 55] on span "Chef's Special" at bounding box center [116, 57] width 40 height 8
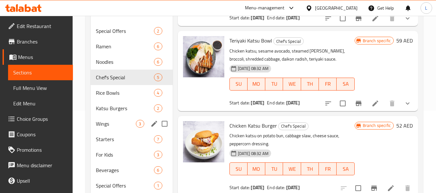
scroll to position [71, 0]
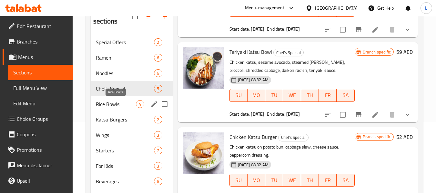
click at [121, 102] on span "Rice Bowls" at bounding box center [116, 104] width 40 height 8
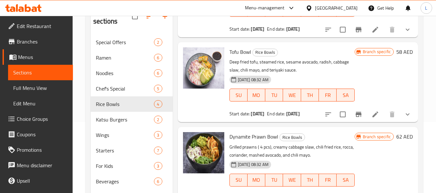
scroll to position [103, 0]
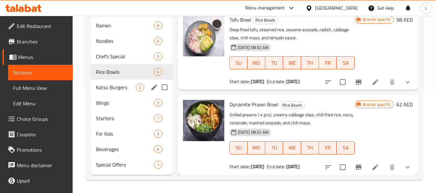
click at [96, 85] on span "Katsu Burgers" at bounding box center [116, 87] width 40 height 8
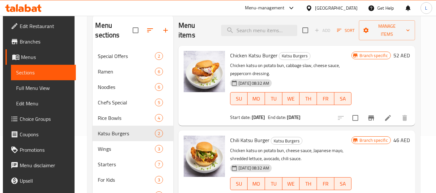
scroll to position [103, 0]
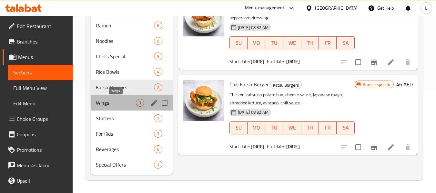
click at [111, 104] on span "Wings" at bounding box center [116, 103] width 40 height 8
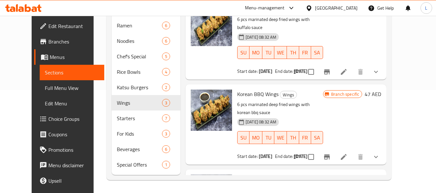
scroll to position [50, 0]
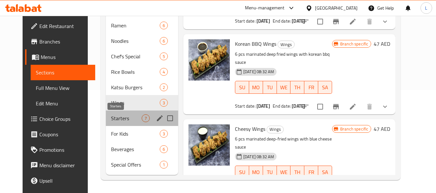
click at [125, 117] on span "Starters" at bounding box center [126, 118] width 31 height 8
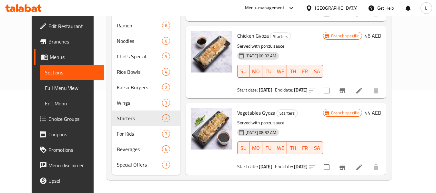
scroll to position [25, 0]
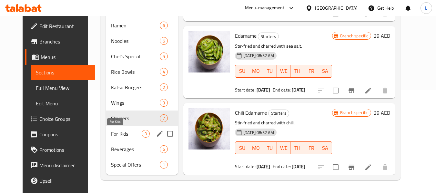
click at [116, 132] on span "For Kids" at bounding box center [126, 134] width 31 height 8
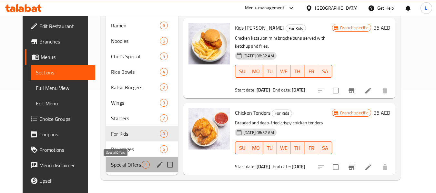
click at [112, 162] on span "Special Offers" at bounding box center [126, 165] width 31 height 8
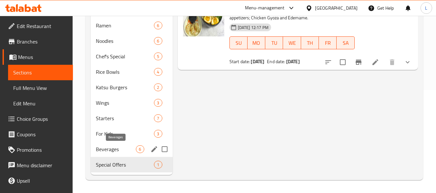
click at [99, 147] on span "Beverages" at bounding box center [116, 149] width 40 height 8
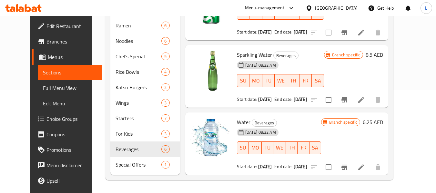
click at [238, 120] on span "Water" at bounding box center [244, 122] width 14 height 10
copy h6 "Water"
click at [365, 166] on icon at bounding box center [361, 167] width 8 height 8
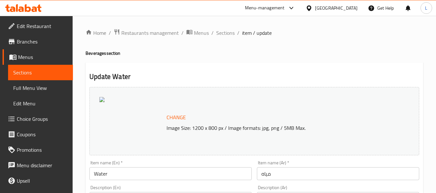
click at [47, 75] on span "Sections" at bounding box center [40, 73] width 54 height 8
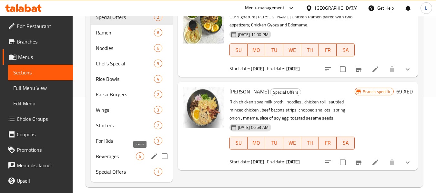
scroll to position [103, 0]
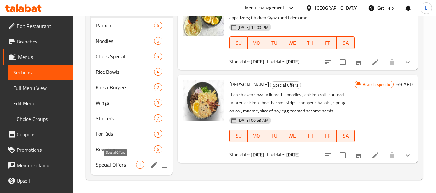
click at [125, 165] on span "Special Offers" at bounding box center [116, 165] width 40 height 8
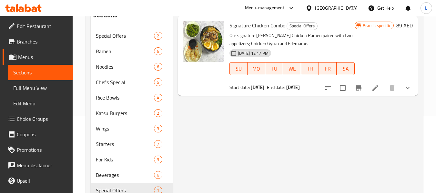
scroll to position [103, 0]
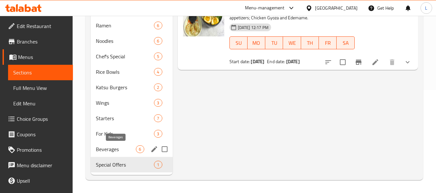
click at [103, 149] on span "Beverages" at bounding box center [116, 149] width 40 height 8
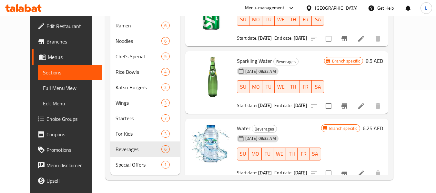
scroll to position [223, 0]
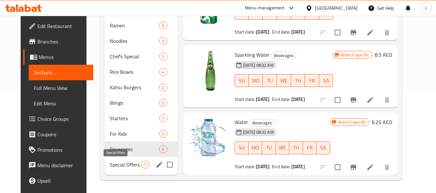
click at [111, 164] on span "Special Offers" at bounding box center [126, 165] width 32 height 8
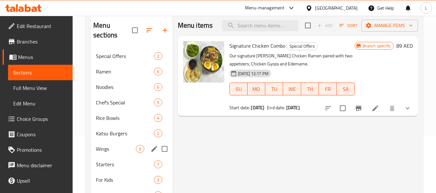
scroll to position [103, 0]
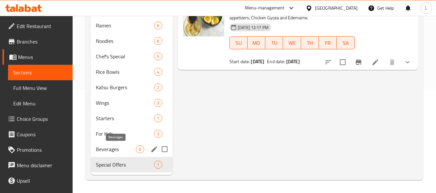
click at [121, 153] on div "Beverages 6" at bounding box center [132, 149] width 82 height 15
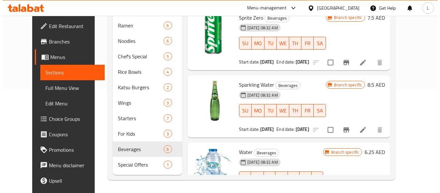
scroll to position [223, 0]
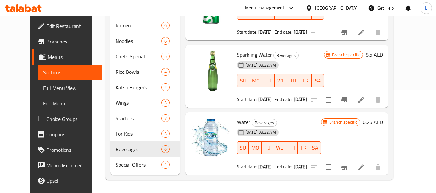
click at [348, 169] on icon "Branch-specific-item" at bounding box center [344, 167] width 8 height 8
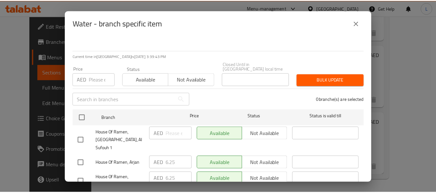
scroll to position [0, 0]
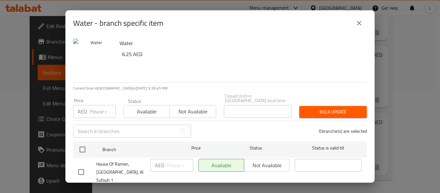
click at [428, 148] on div "Water - branch specific item Water 6.25 AED Current time in [GEOGRAPHIC_DATA] i…" at bounding box center [220, 96] width 440 height 193
click at [361, 23] on icon "close" at bounding box center [360, 23] width 8 height 8
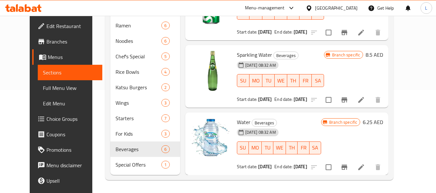
click at [337, 170] on div at bounding box center [345, 167] width 79 height 15
click at [337, 168] on div at bounding box center [345, 167] width 79 height 15
click at [365, 167] on icon at bounding box center [361, 167] width 8 height 8
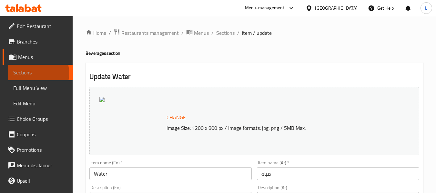
click at [21, 73] on span "Sections" at bounding box center [40, 73] width 54 height 8
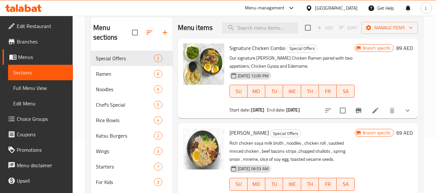
scroll to position [103, 0]
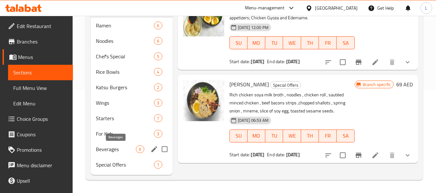
click at [118, 150] on span "Beverages" at bounding box center [116, 149] width 40 height 8
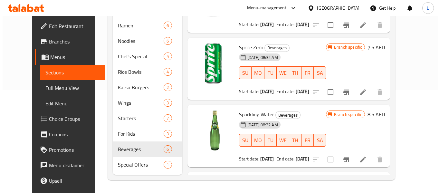
scroll to position [223, 0]
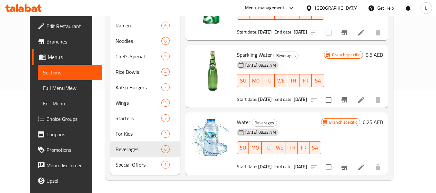
click at [359, 121] on span "Branch specific" at bounding box center [342, 122] width 33 height 6
click at [347, 167] on icon "Branch-specific-item" at bounding box center [344, 167] width 6 height 5
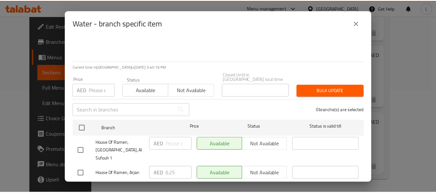
scroll to position [0, 0]
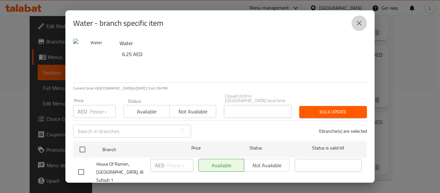
click at [357, 22] on icon "close" at bounding box center [360, 23] width 8 height 8
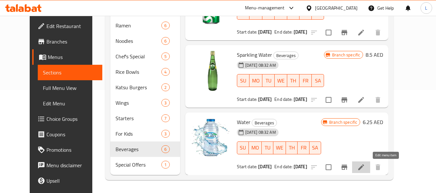
click at [364, 168] on icon at bounding box center [361, 167] width 6 height 6
